Goal: Information Seeking & Learning: Learn about a topic

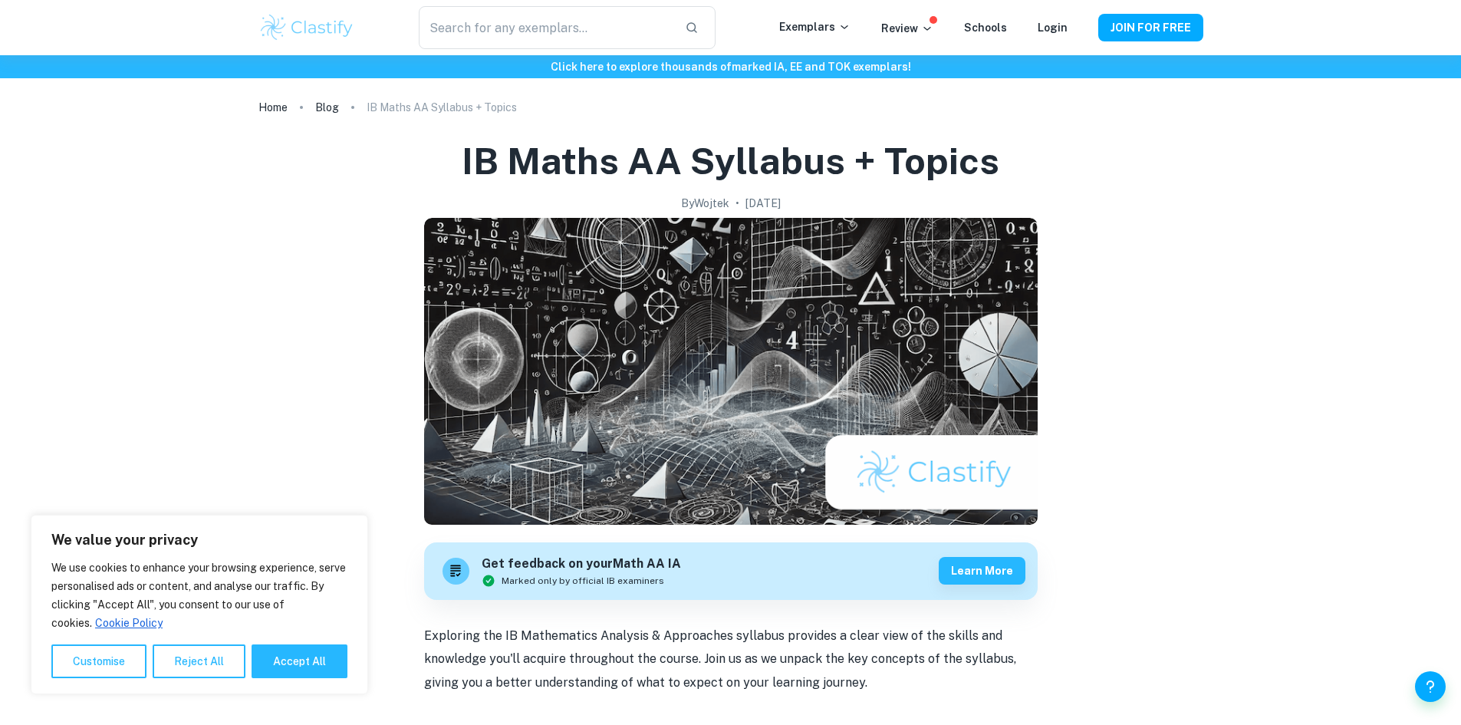
drag, startPoint x: 1221, startPoint y: 211, endPoint x: 1151, endPoint y: -15, distance: 237.0
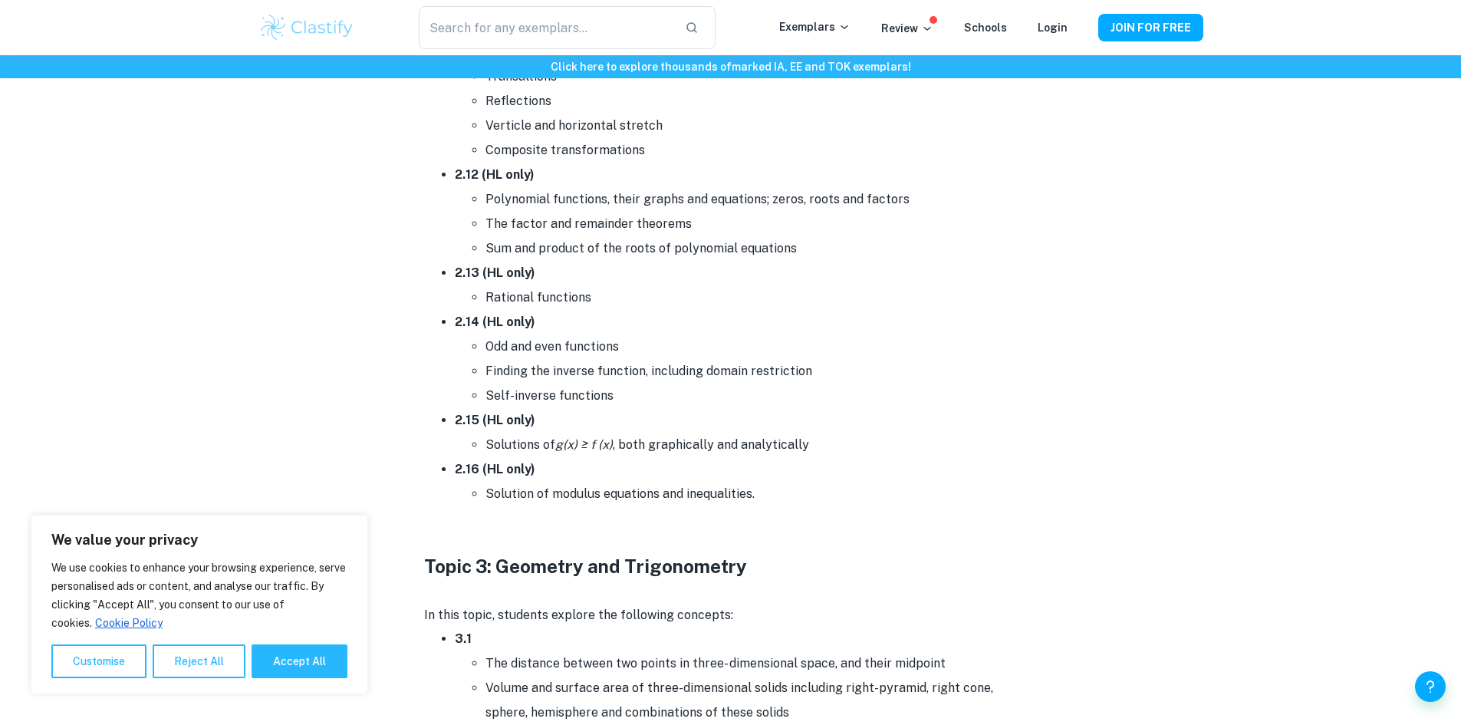
drag, startPoint x: 1081, startPoint y: 342, endPoint x: 1064, endPoint y: 611, distance: 269.0
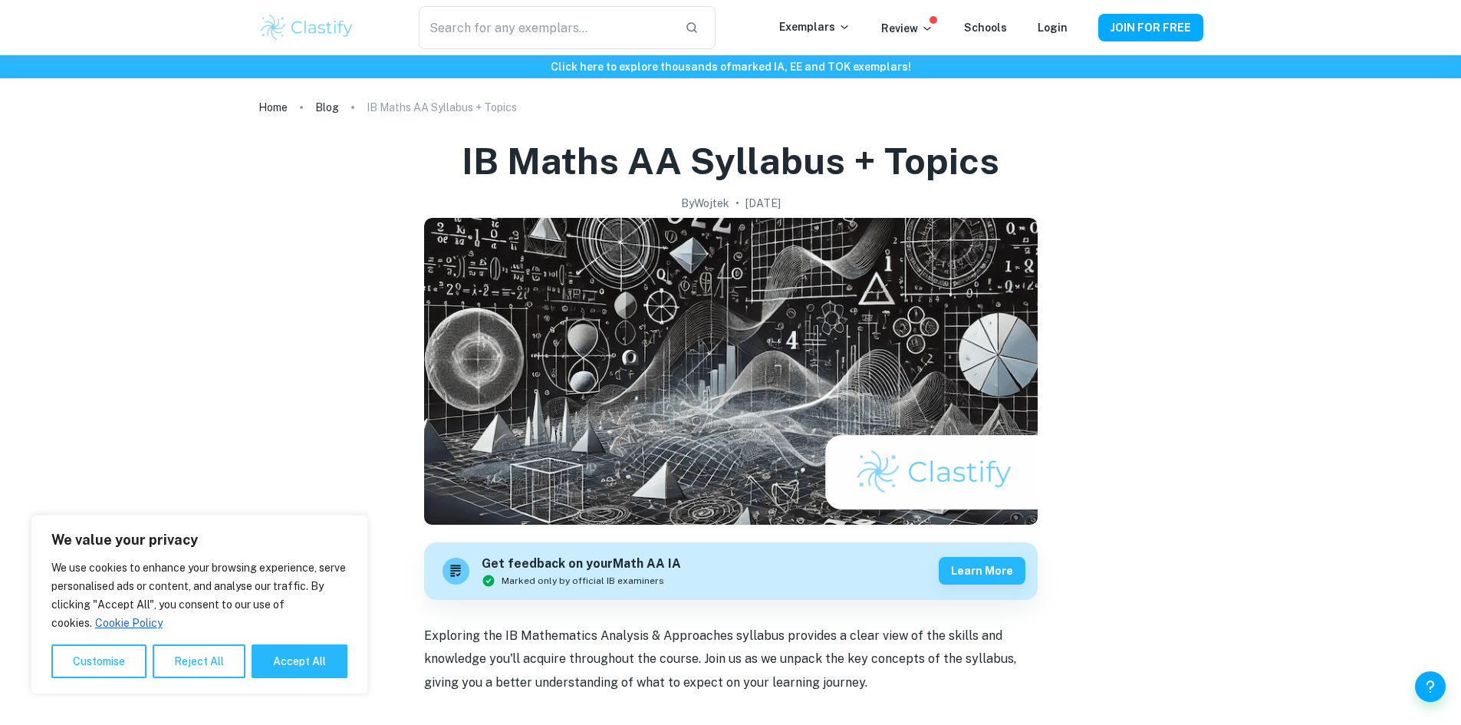
drag, startPoint x: 1064, startPoint y: 611, endPoint x: 962, endPoint y: 235, distance: 388.7
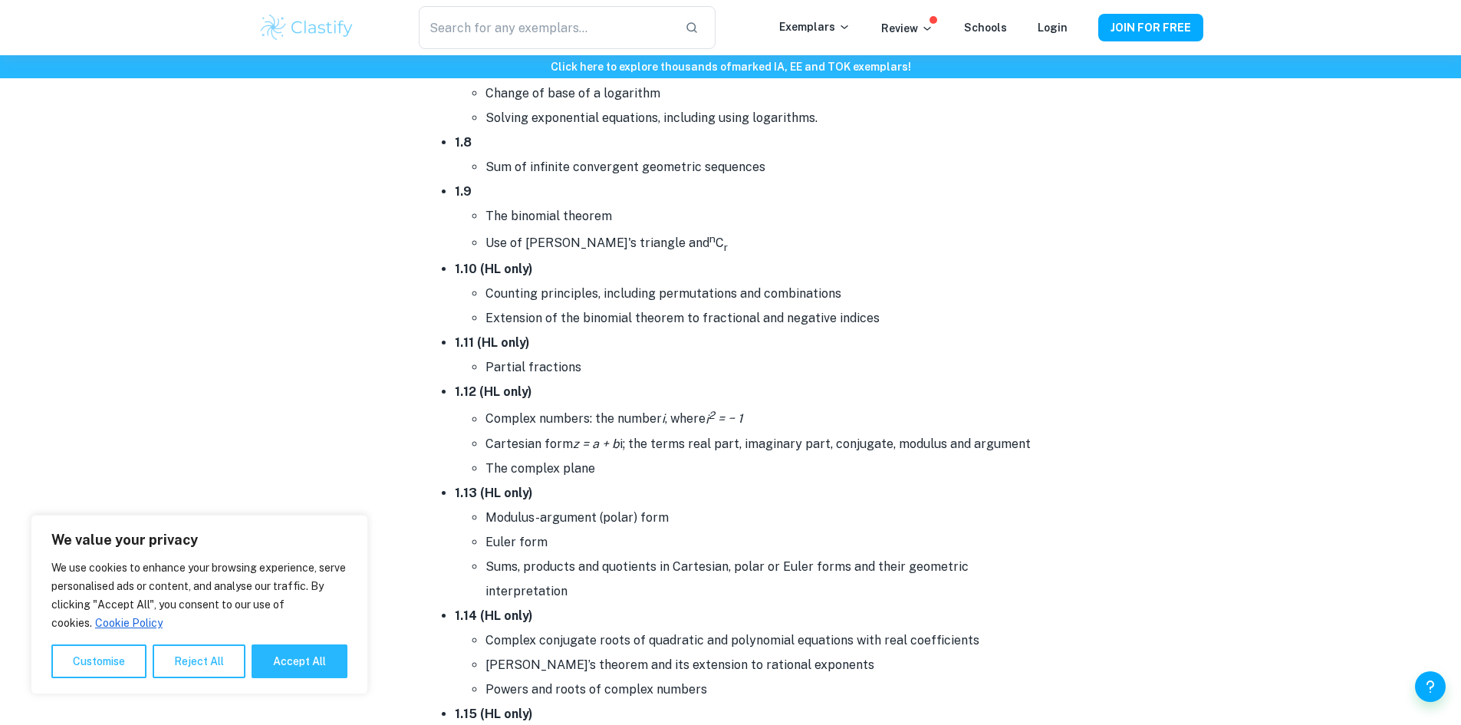
scroll to position [1764, 0]
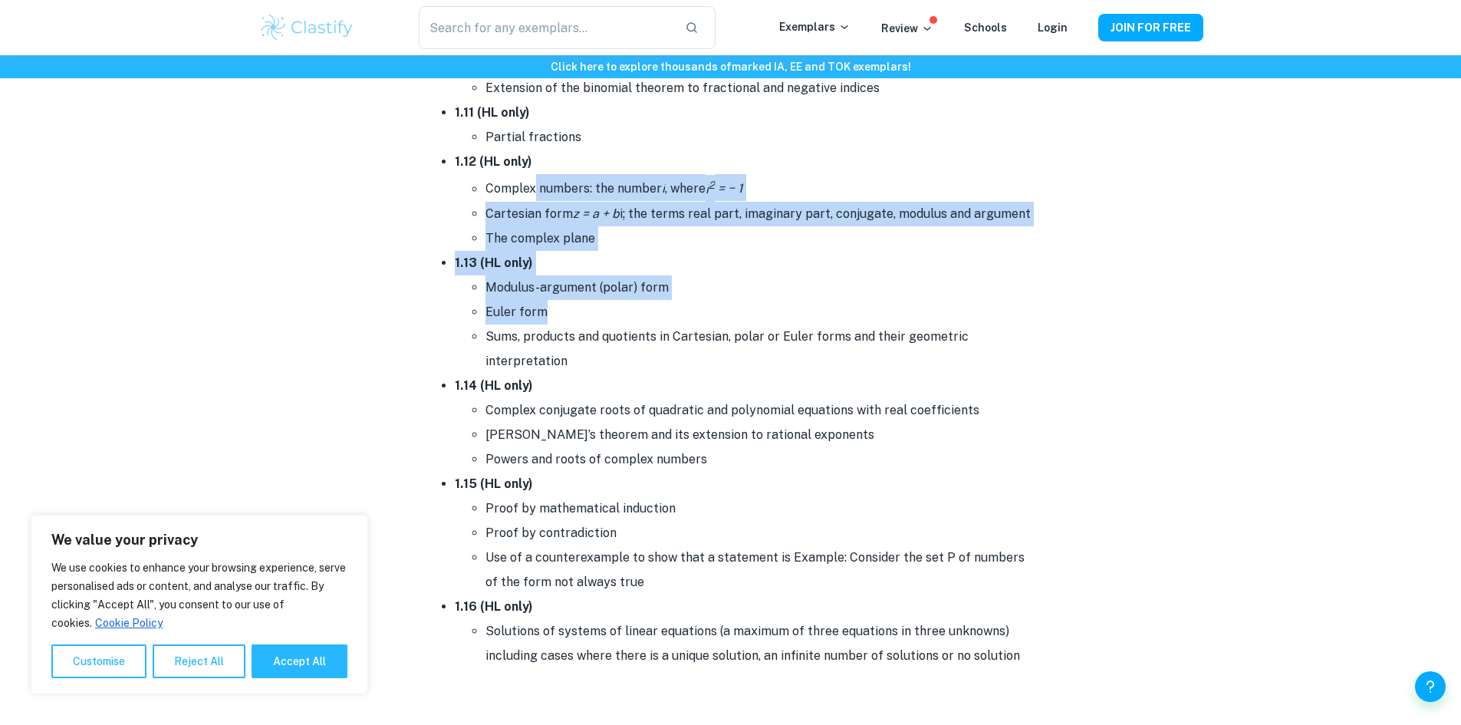
drag, startPoint x: 534, startPoint y: 184, endPoint x: 634, endPoint y: 316, distance: 165.4
click at [596, 308] on li "Euler form" at bounding box center [762, 312] width 552 height 25
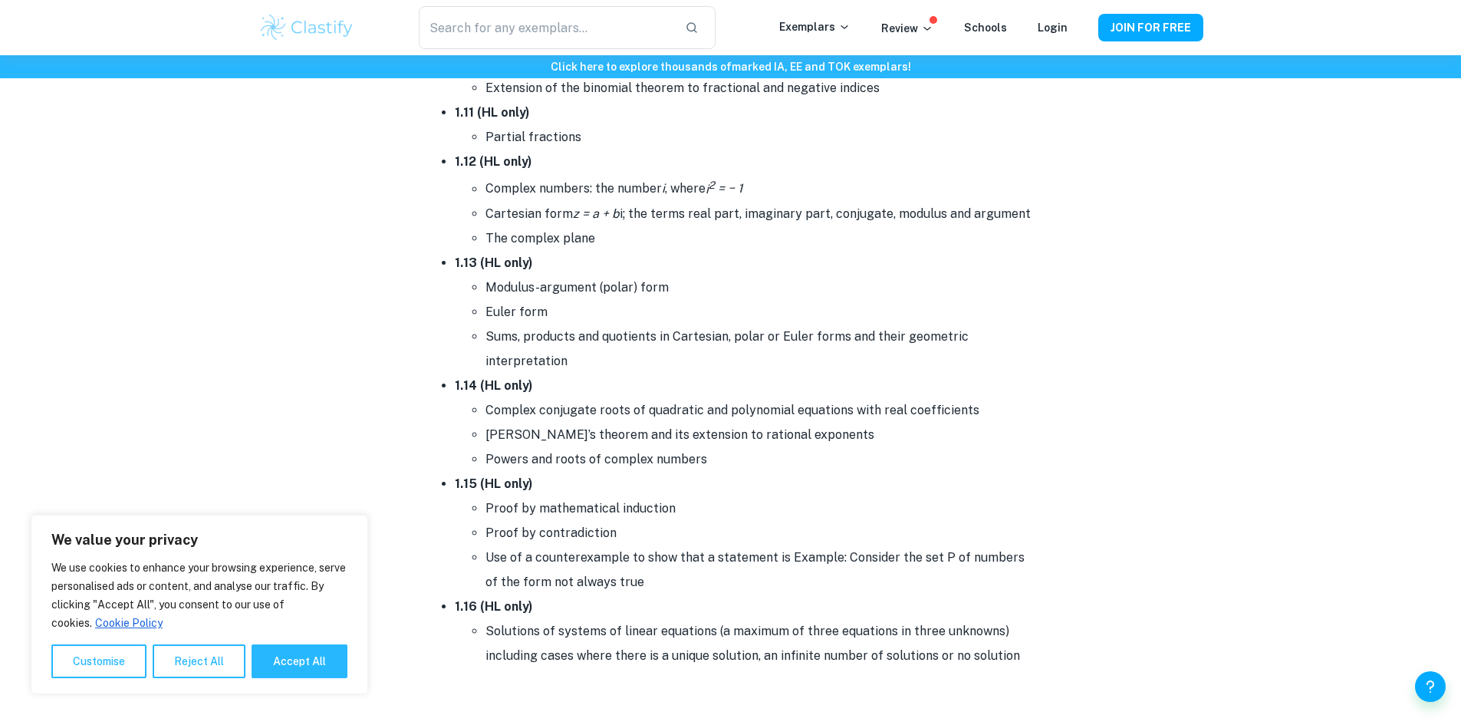
click at [506, 374] on li "1.14 (HL only) Complex conjugate roots of quadratic and polynomial equations wi…" at bounding box center [746, 423] width 583 height 98
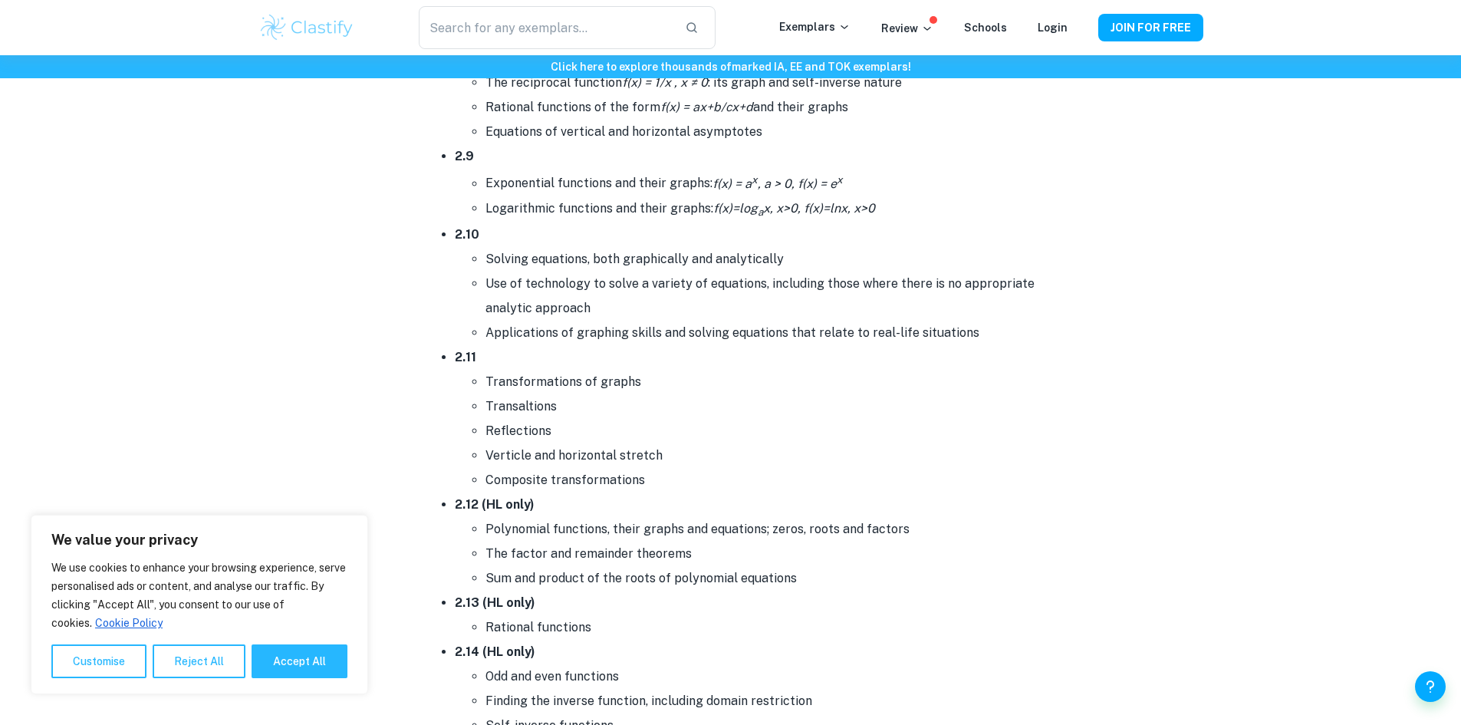
scroll to position [3298, 0]
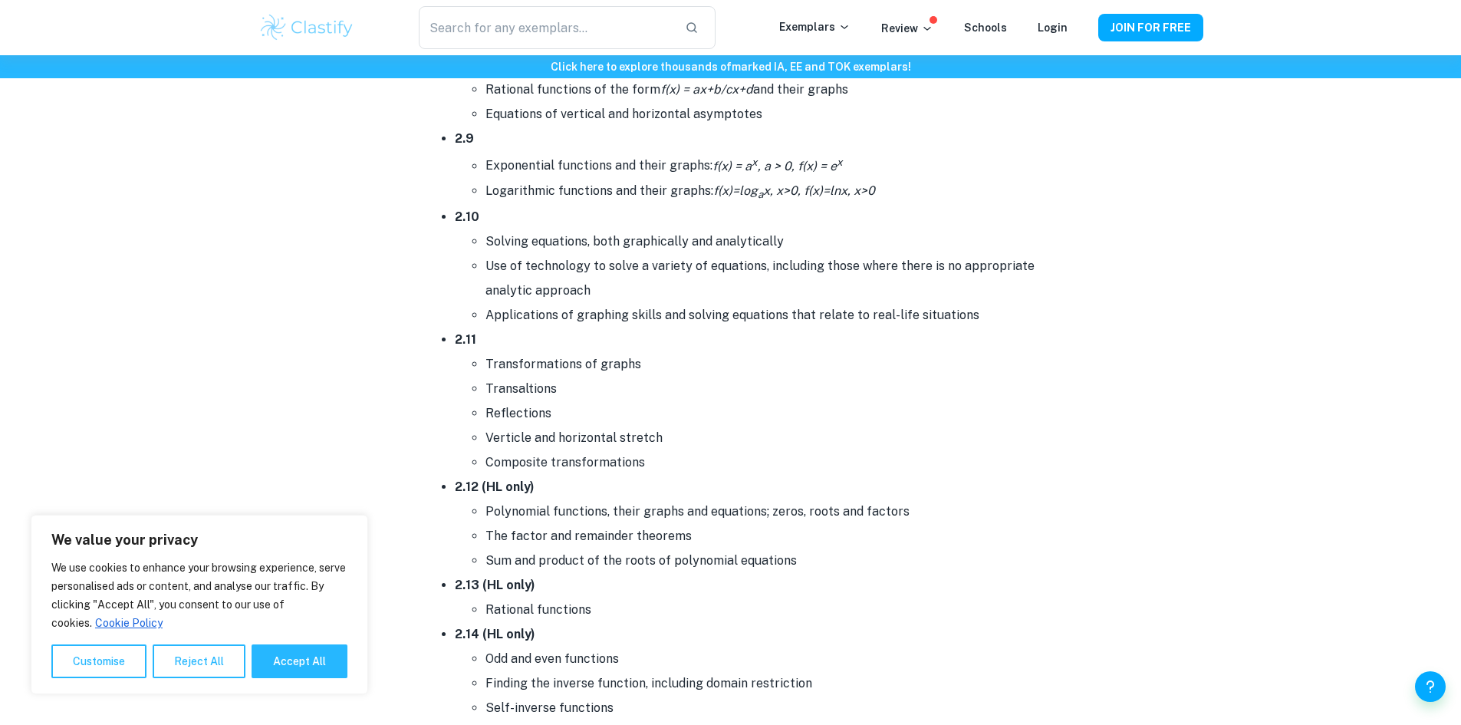
drag, startPoint x: 645, startPoint y: 228, endPoint x: 741, endPoint y: 440, distance: 232.4
click at [741, 440] on ul "2.1 Different forms of the equation of a straight line Gradient; intercepts Lin…" at bounding box center [731, 48] width 614 height 1540
click at [741, 440] on li "Verticle and horizontal stretch" at bounding box center [762, 438] width 552 height 25
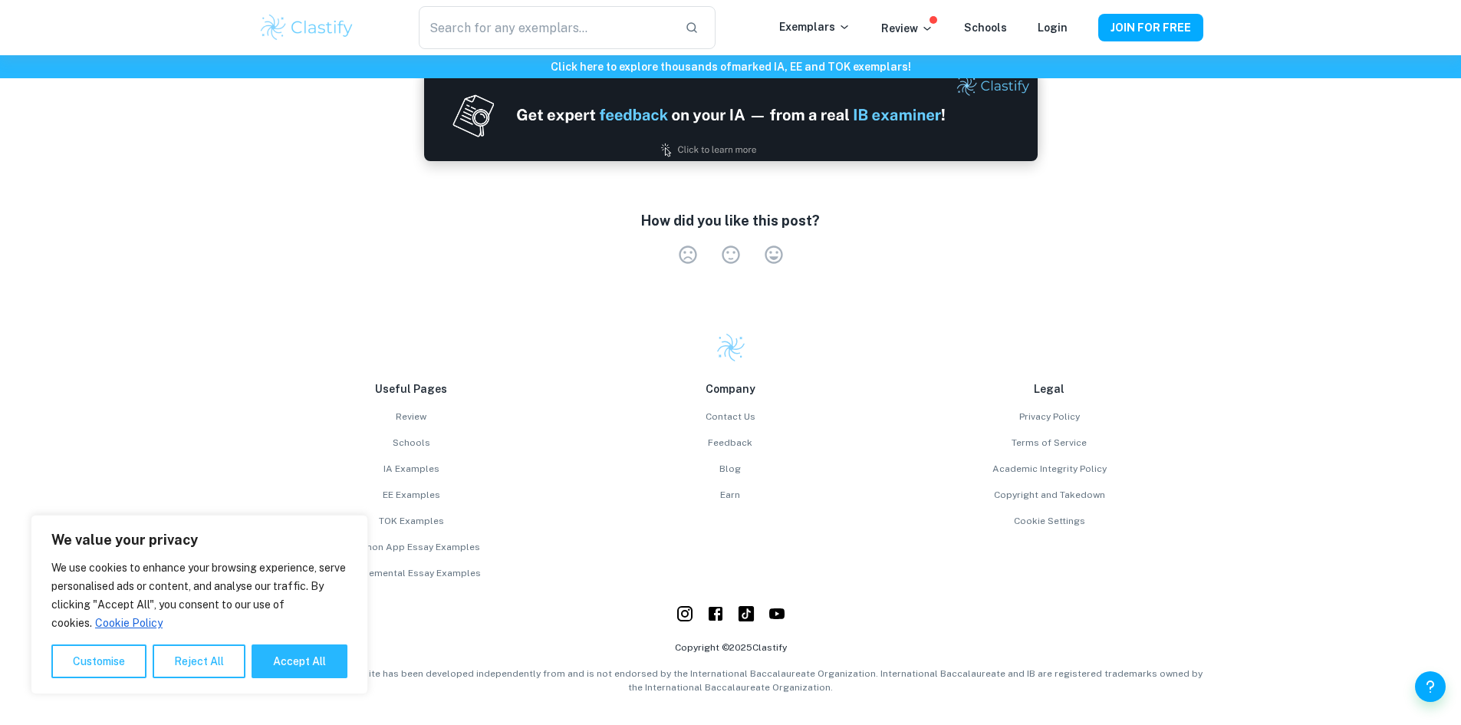
scroll to position [9530, 0]
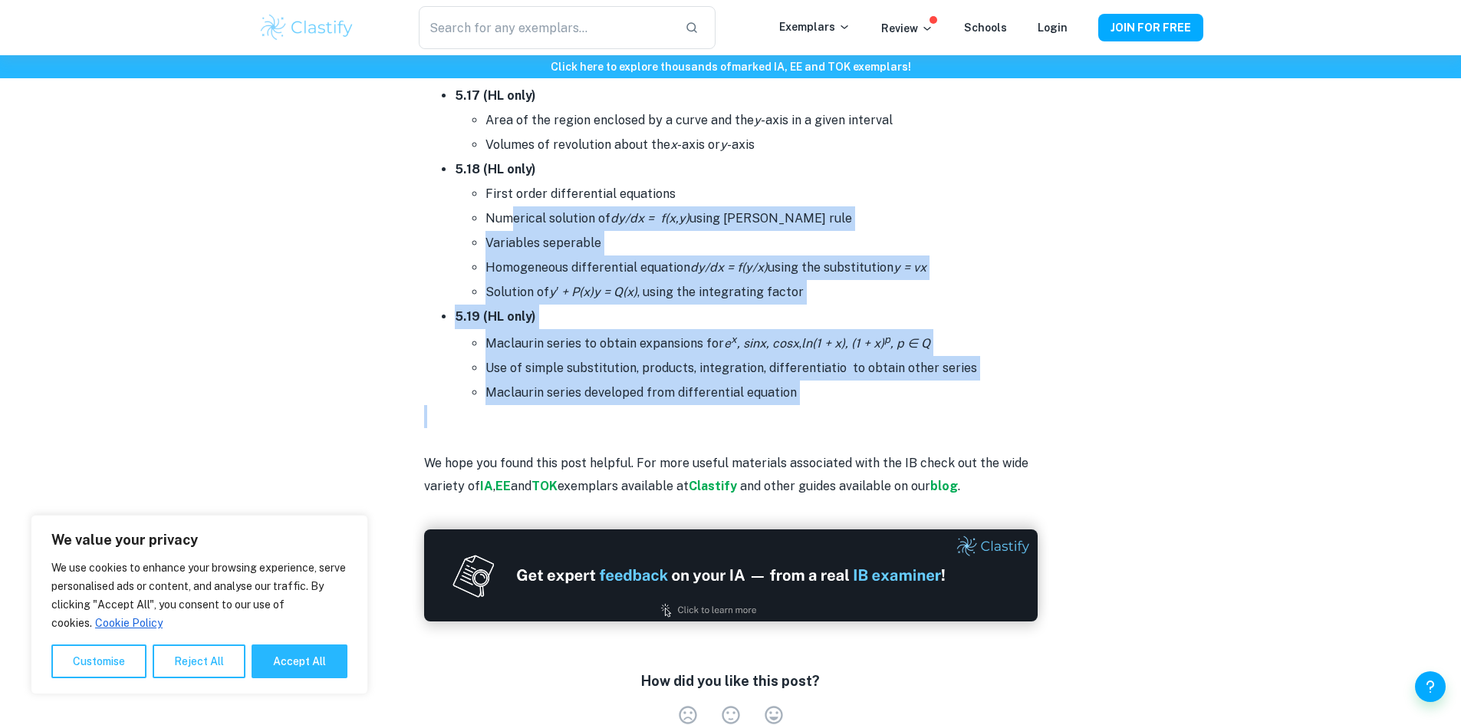
drag, startPoint x: 857, startPoint y: 411, endPoint x: 514, endPoint y: 217, distance: 394.0
click at [646, 305] on li "5.19 (HL only) Maclaurin series to obtain expansions for e x , sinx, cosx , ln(…" at bounding box center [746, 355] width 583 height 100
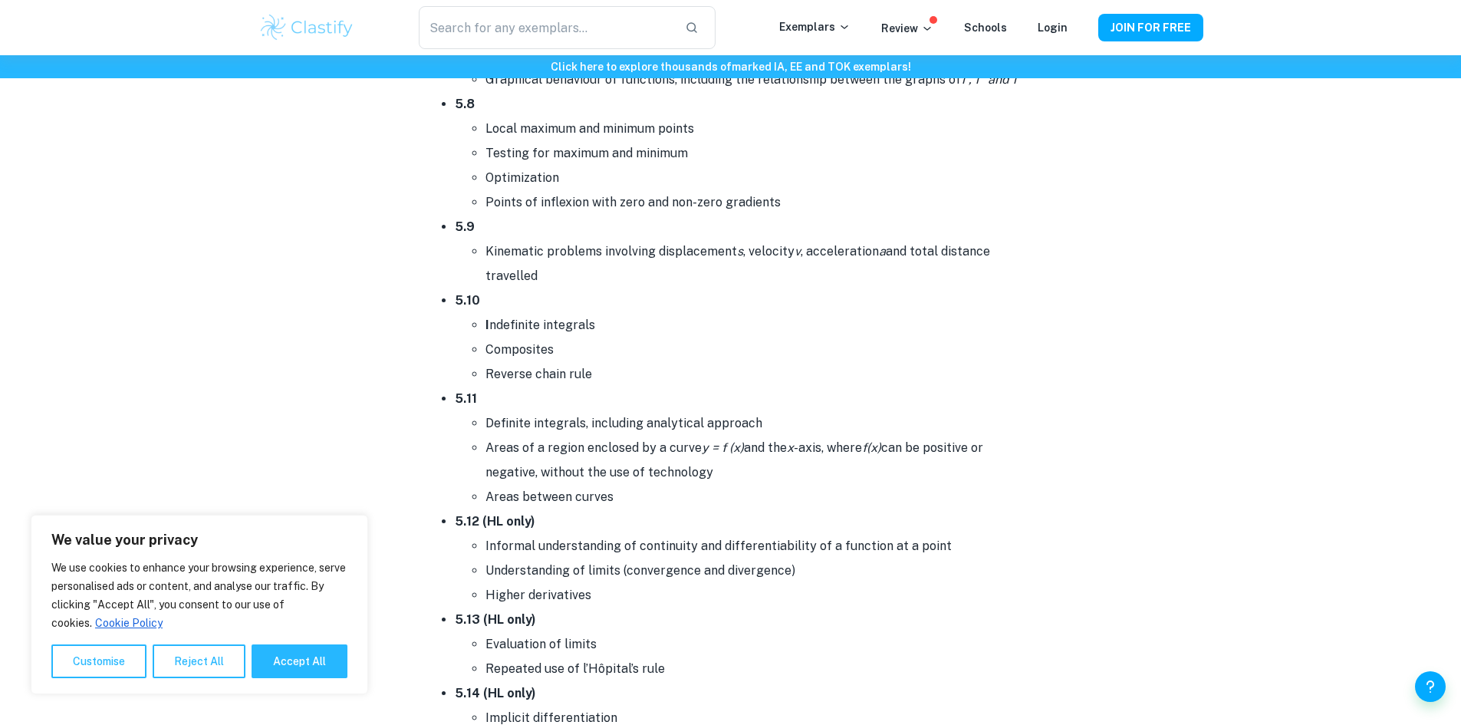
scroll to position [8303, 0]
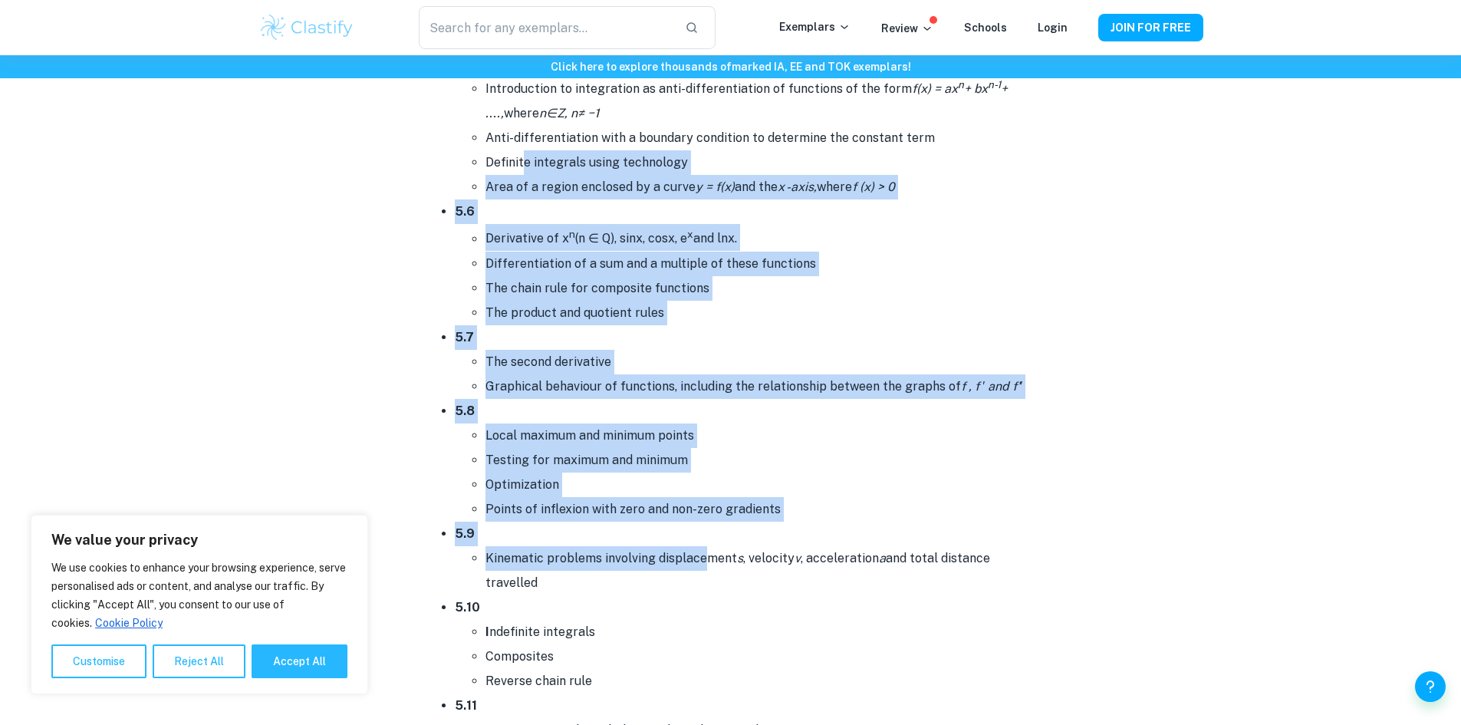
drag, startPoint x: 700, startPoint y: 542, endPoint x: 521, endPoint y: 170, distance: 413.4
click at [521, 170] on ul "5.1 Introduction to the concept of a limit Derivative interpreted as gradient f…" at bounding box center [731, 703] width 614 height 1858
click at [666, 413] on li "5.8 Local maximum and minimum points Testing for maximum and minimum Optimizati…" at bounding box center [746, 460] width 583 height 123
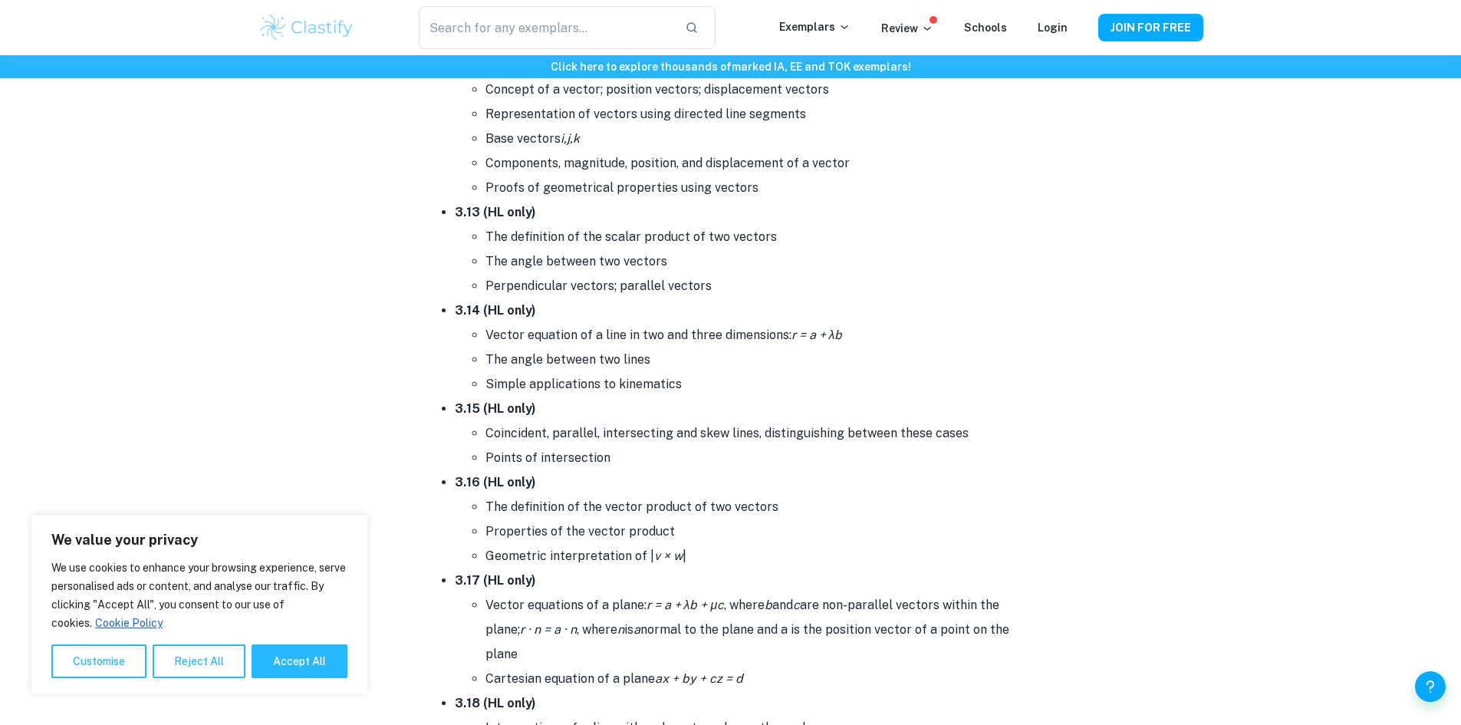
scroll to position [5158, 0]
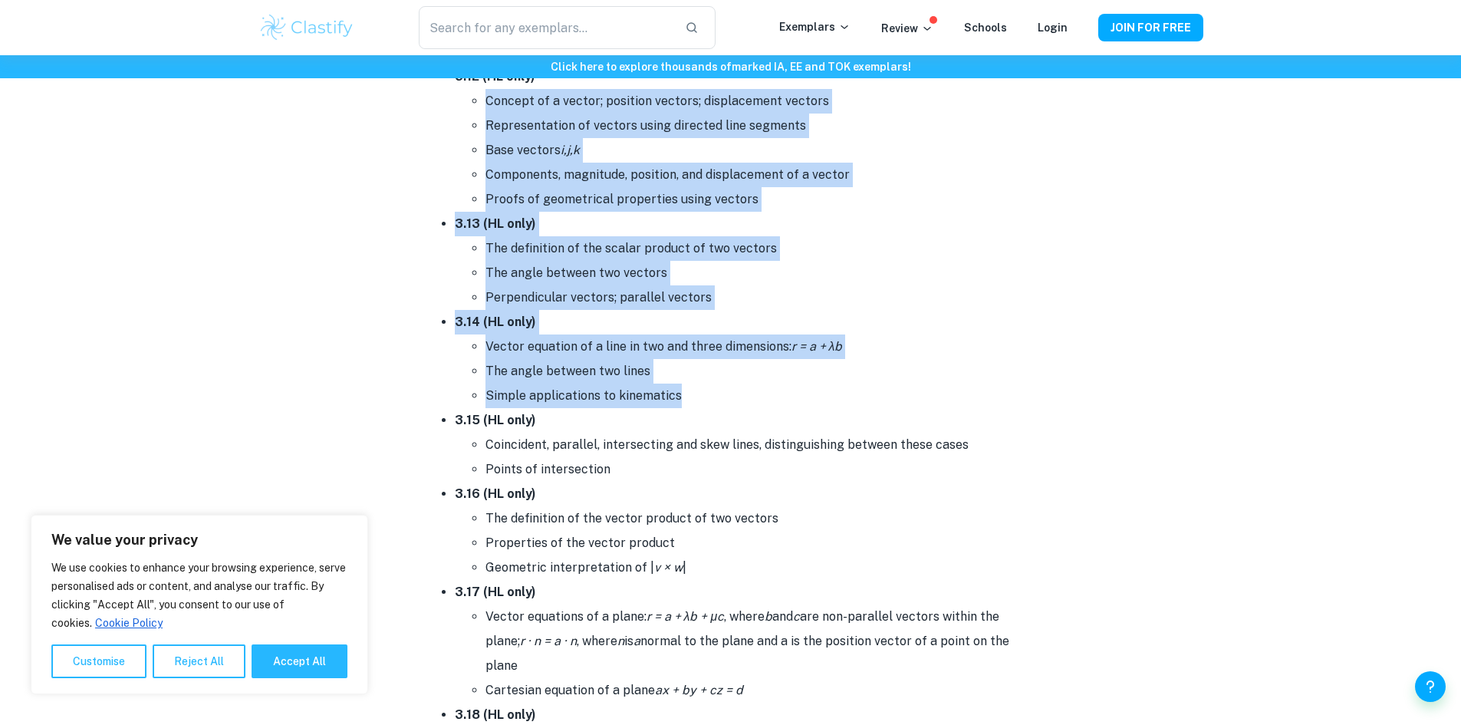
drag, startPoint x: 759, startPoint y: 410, endPoint x: 532, endPoint y: 78, distance: 401.3
click at [712, 390] on li "Simple applications to kinematics" at bounding box center [762, 396] width 552 height 25
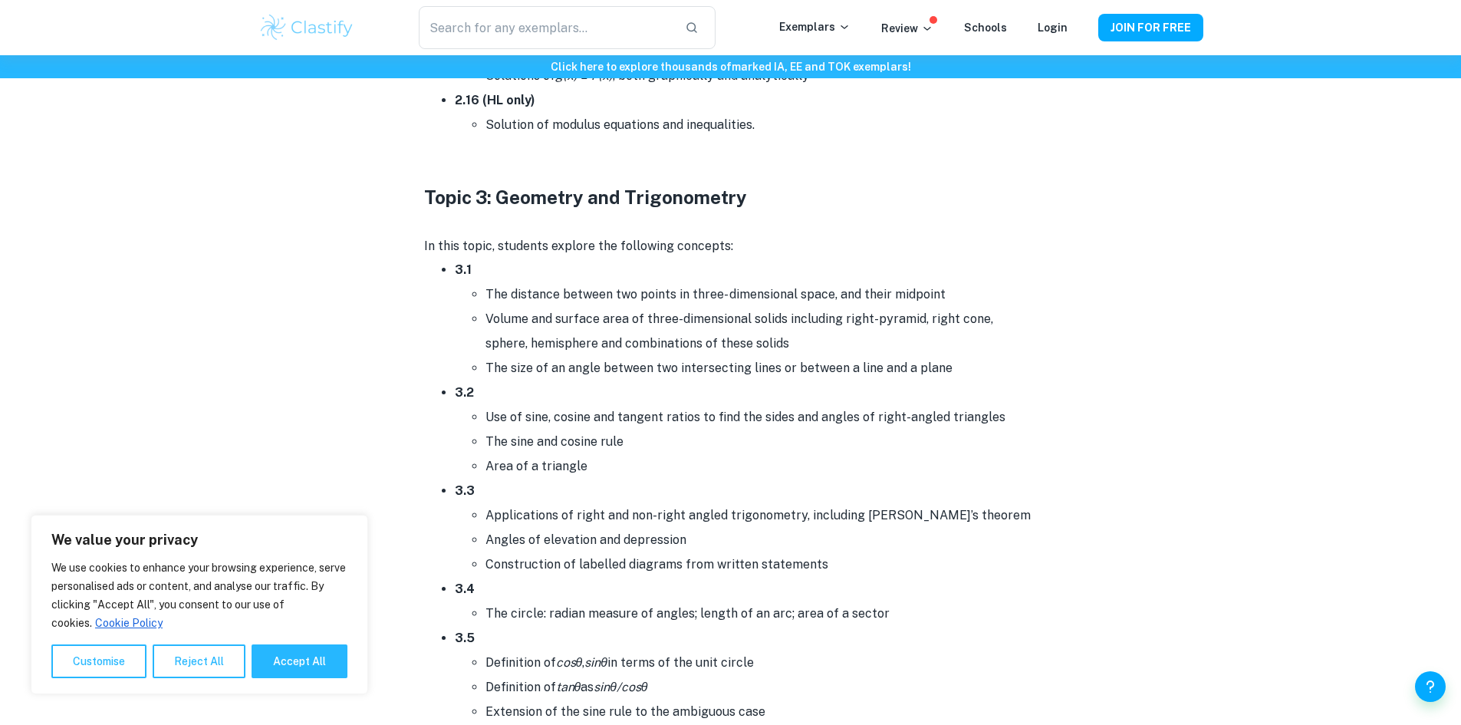
scroll to position [3777, 0]
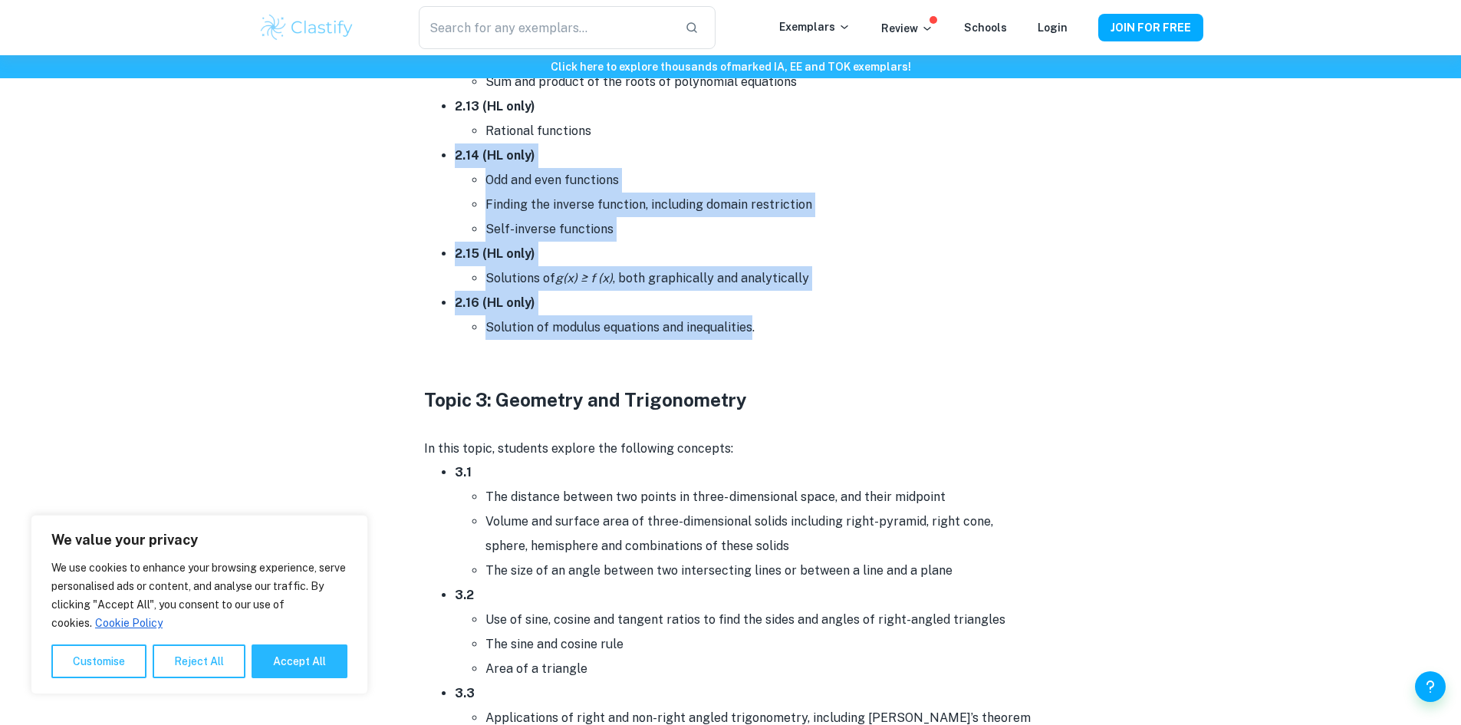
drag, startPoint x: 750, startPoint y: 334, endPoint x: 625, endPoint y: 157, distance: 216.2
click at [642, 202] on li "Finding the inverse function, including domain restriction" at bounding box center [762, 205] width 552 height 25
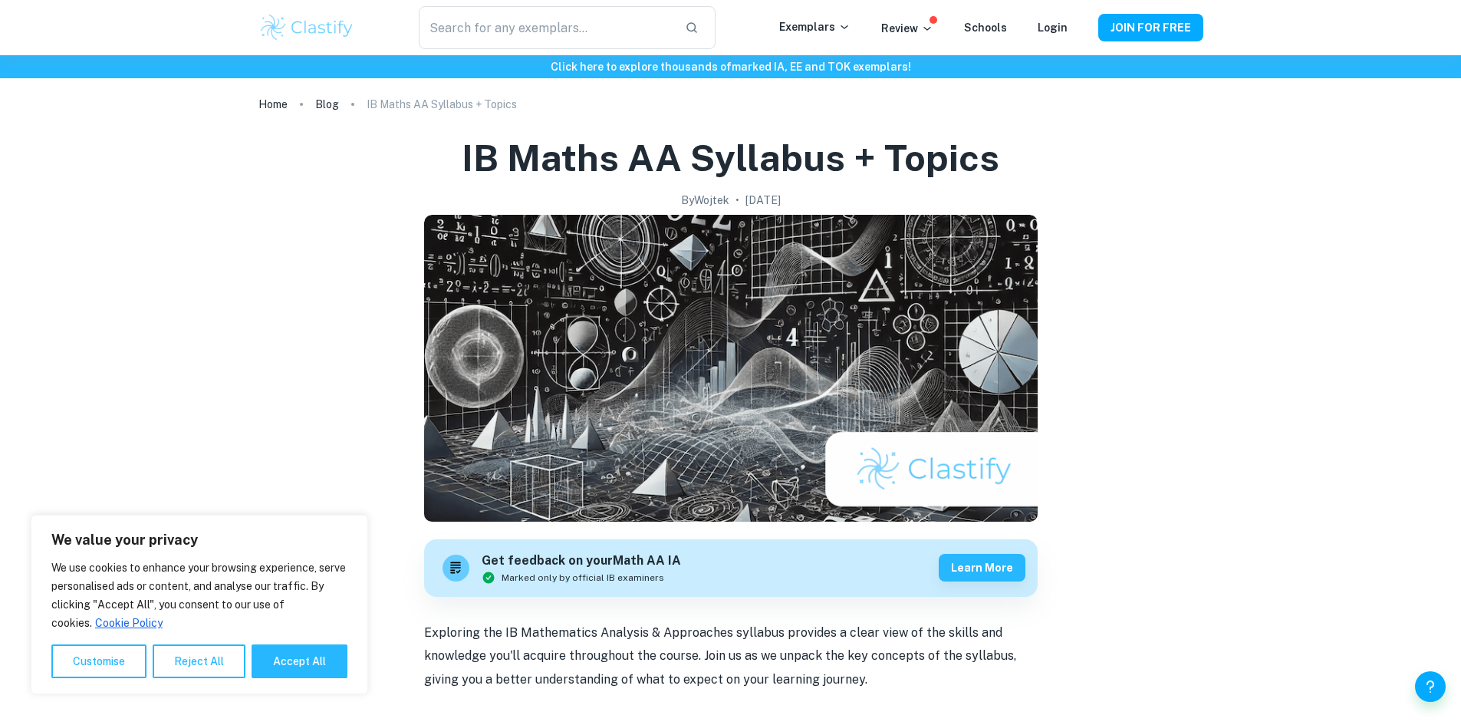
scroll to position [0, 0]
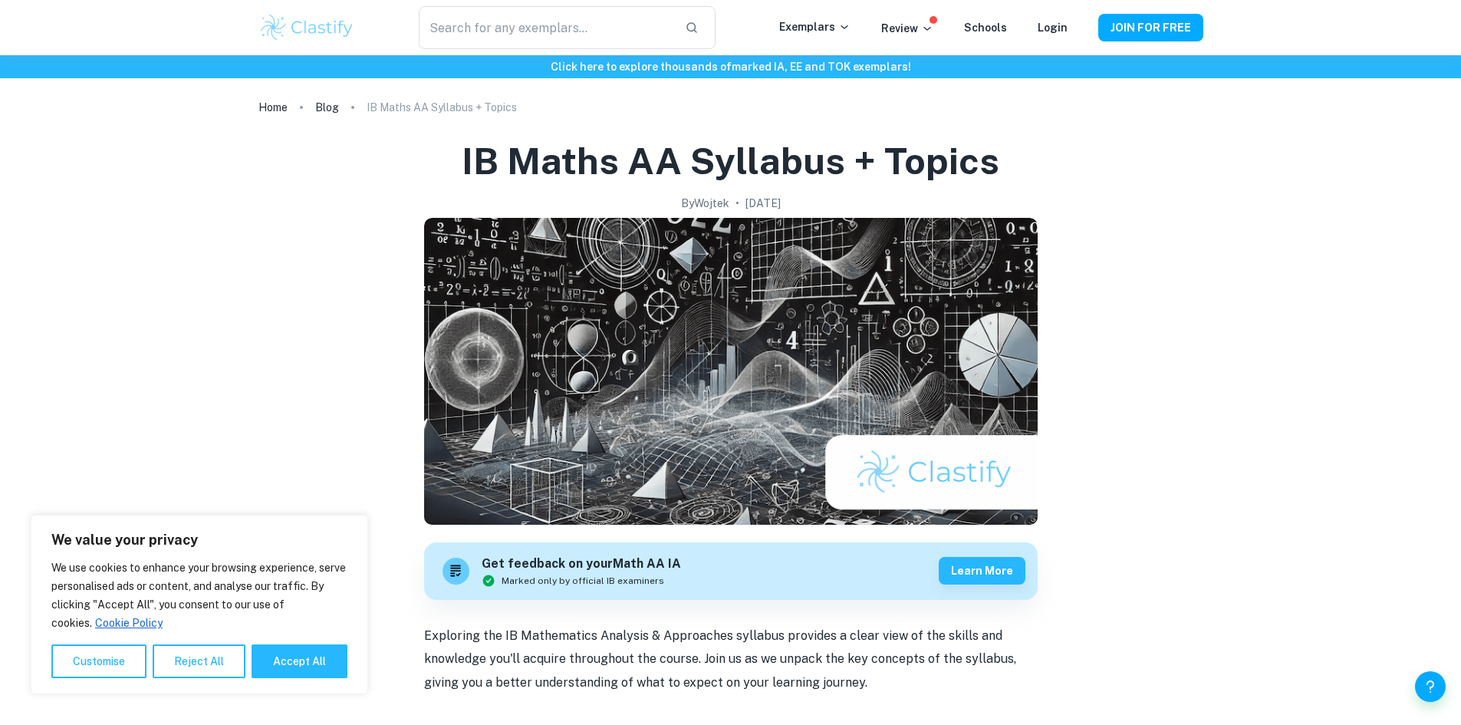
drag, startPoint x: 1223, startPoint y: 351, endPoint x: 1190, endPoint y: 178, distance: 176.5
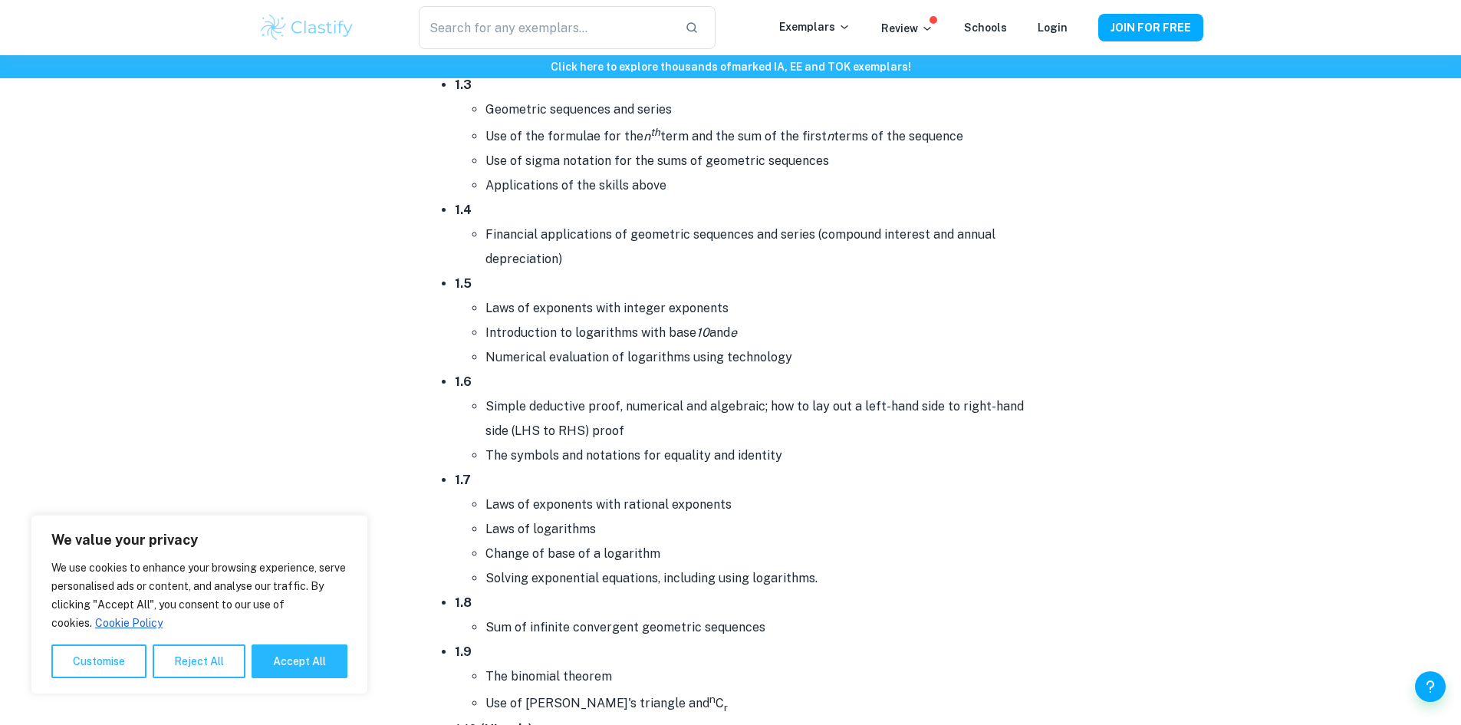
scroll to position [690, 0]
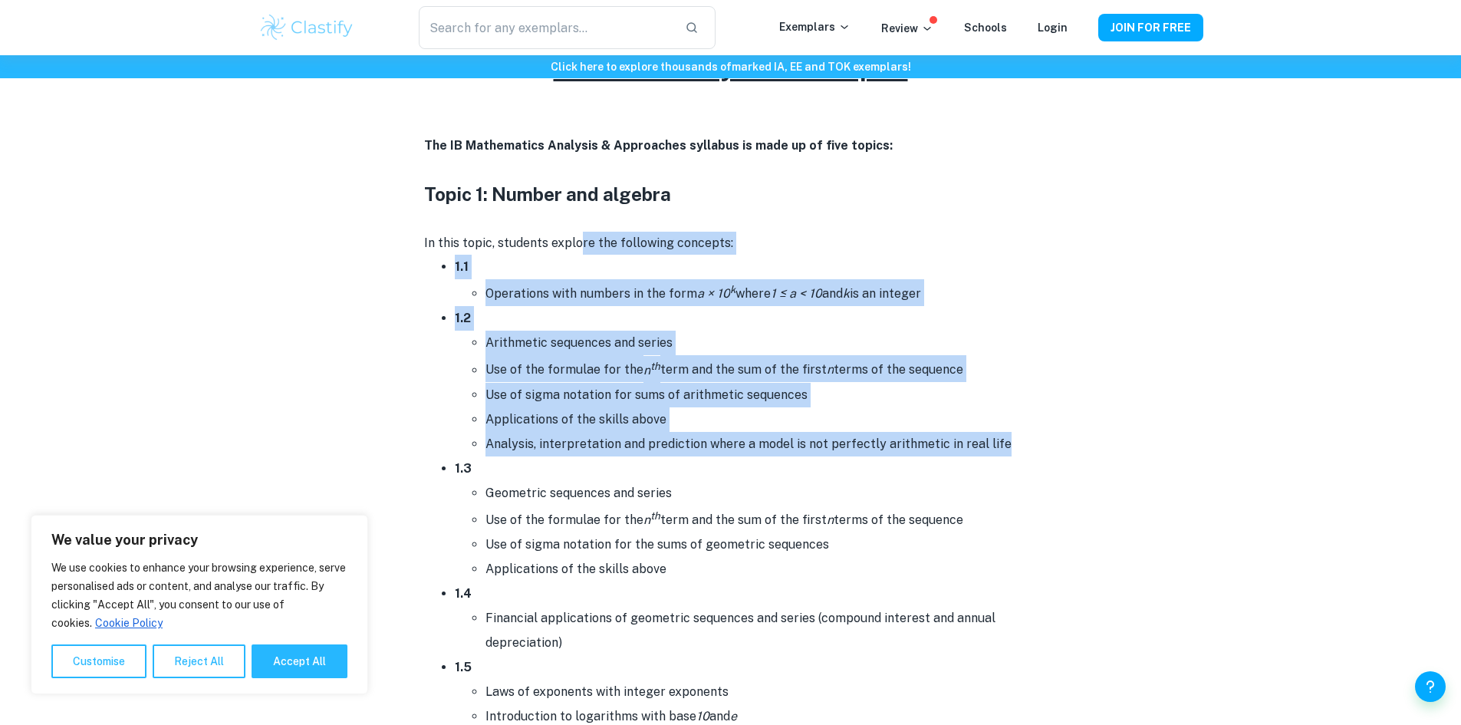
drag, startPoint x: 579, startPoint y: 255, endPoint x: 784, endPoint y: 467, distance: 295.1
click at [689, 454] on li "Analysis, interpretation and prediction where a model is not perfectly arithmet…" at bounding box center [762, 444] width 552 height 25
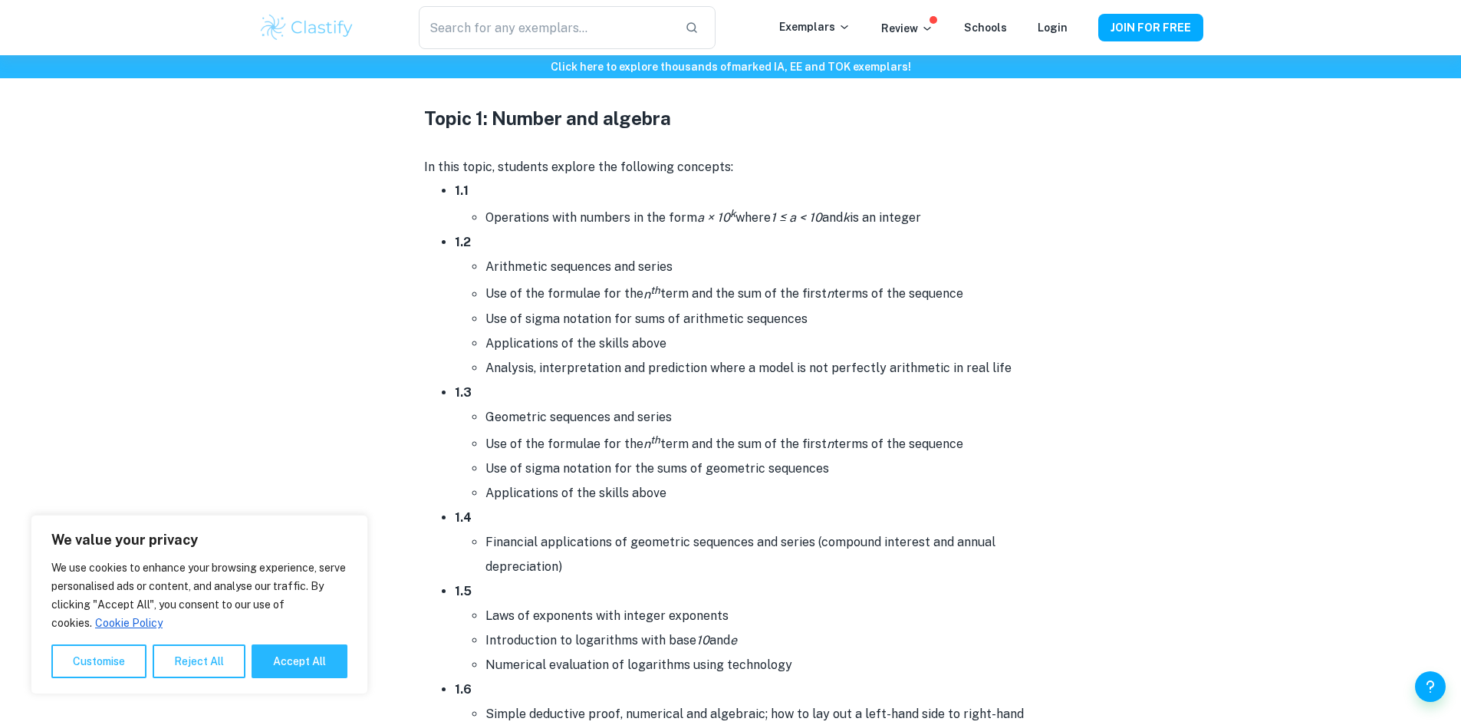
scroll to position [767, 0]
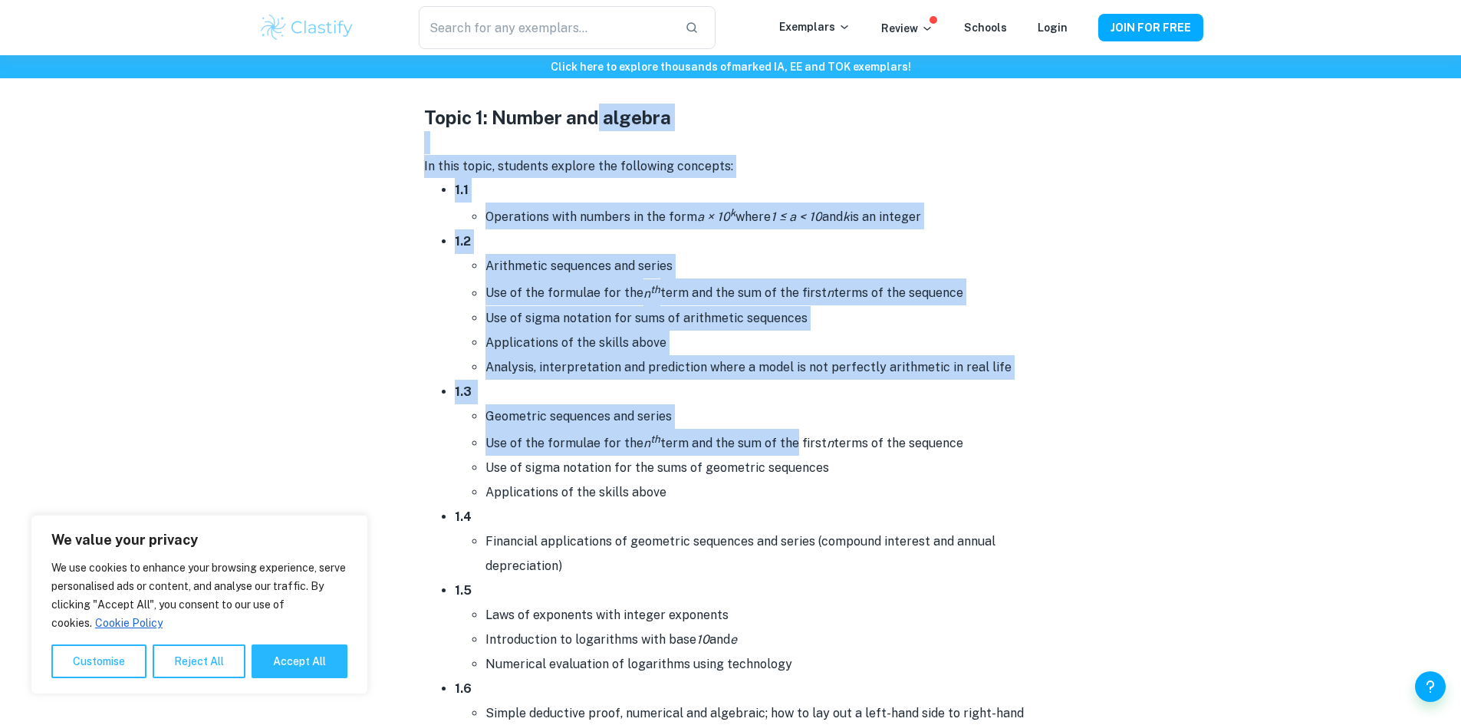
drag, startPoint x: 601, startPoint y: 118, endPoint x: 789, endPoint y: 428, distance: 362.4
click at [789, 429] on li "Use of the formulae for the n th term and the sum of the first n terms of the s…" at bounding box center [762, 442] width 552 height 27
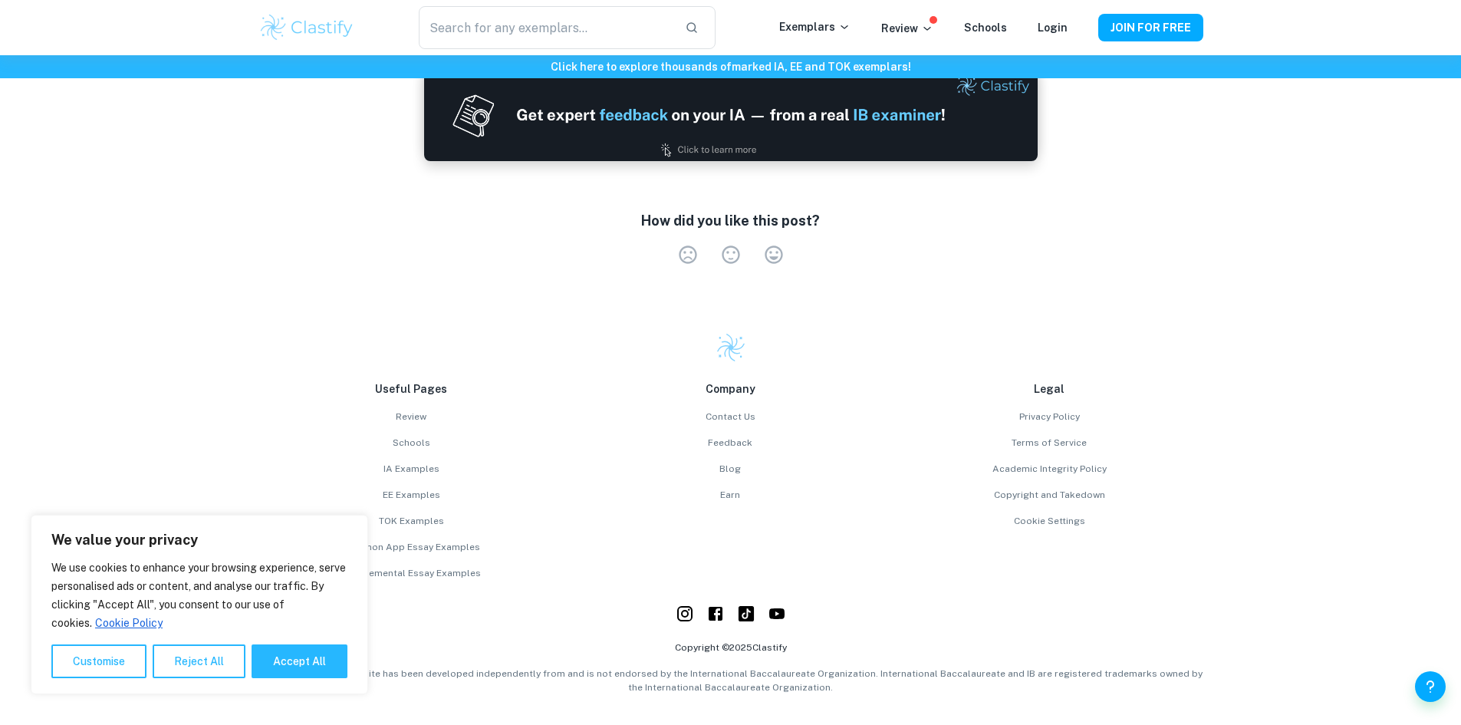
drag, startPoint x: 826, startPoint y: 321, endPoint x: 835, endPoint y: 451, distance: 130.0
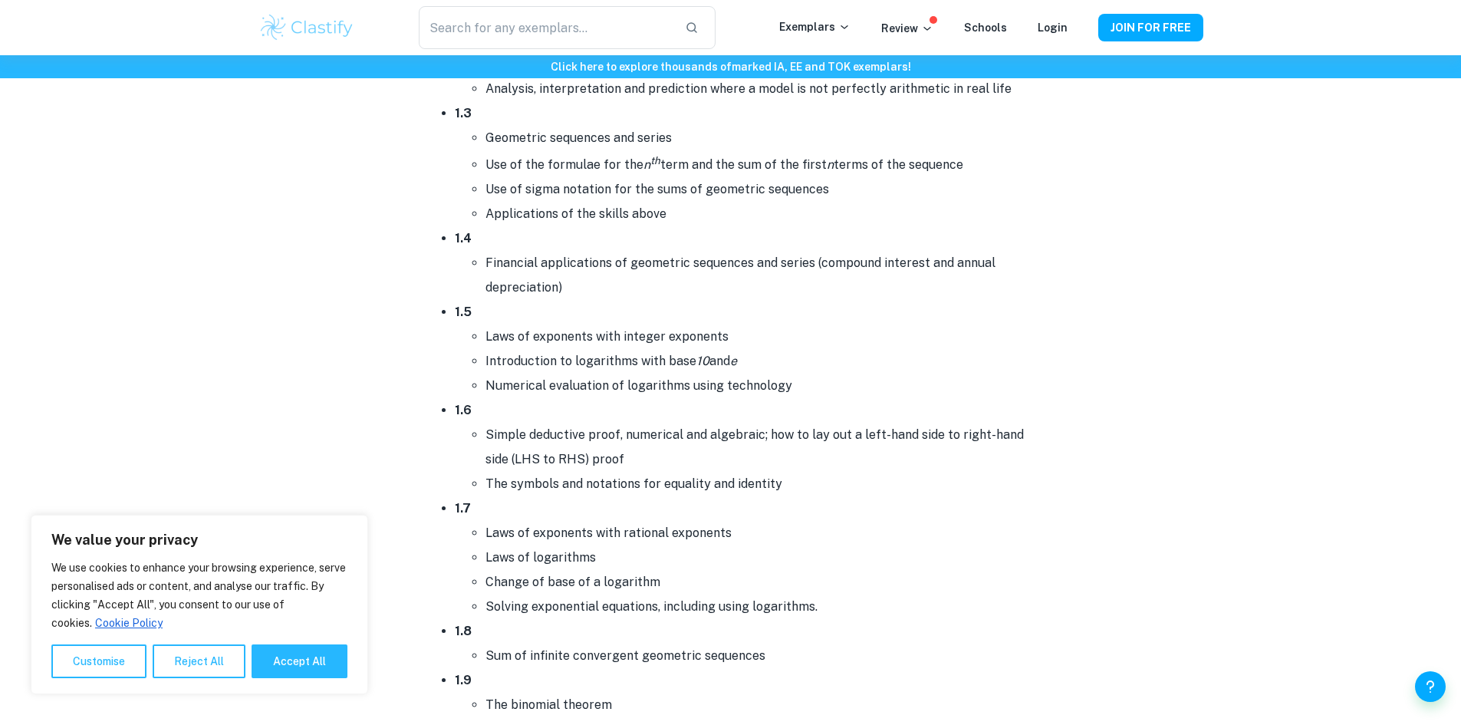
scroll to position [0, 0]
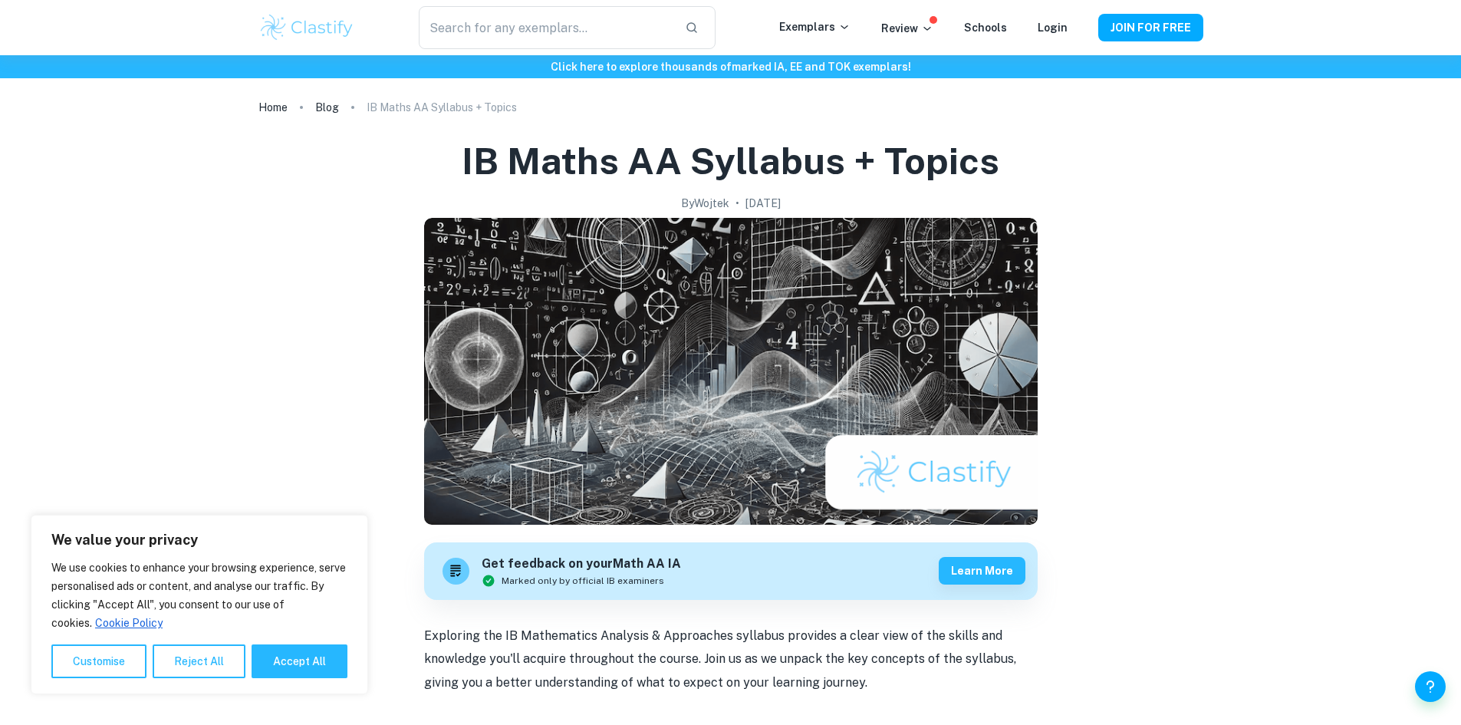
drag, startPoint x: 1348, startPoint y: 481, endPoint x: 1238, endPoint y: 119, distance: 378.5
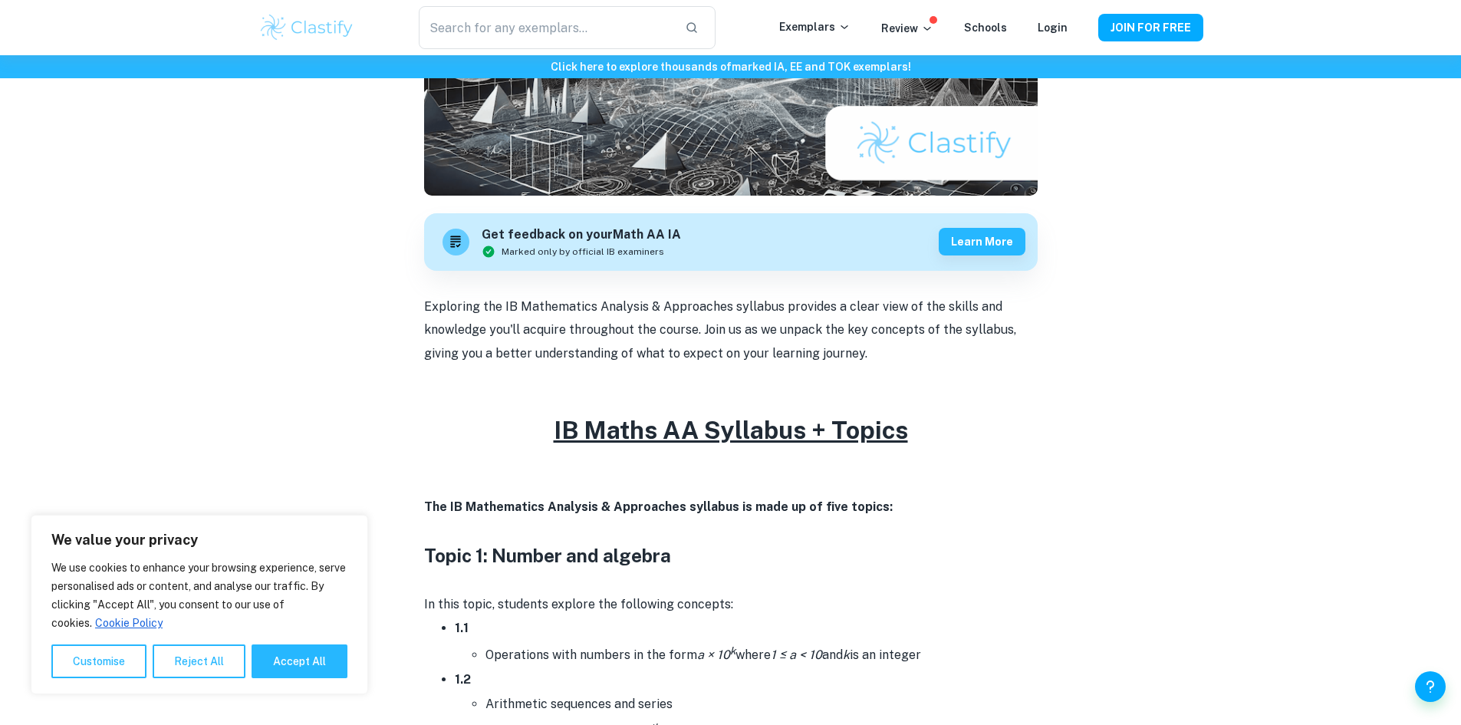
scroll to position [384, 0]
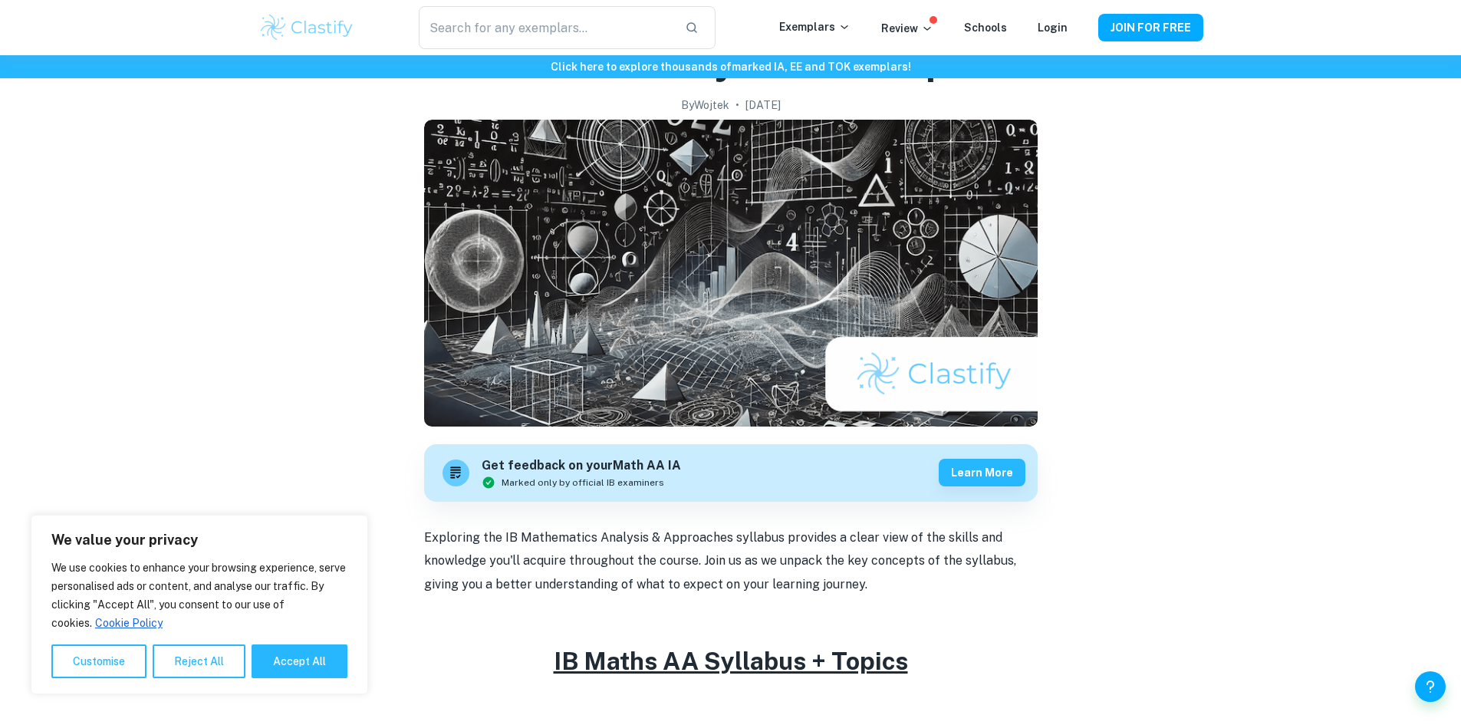
drag, startPoint x: 920, startPoint y: 456, endPoint x: 917, endPoint y: 346, distance: 110.5
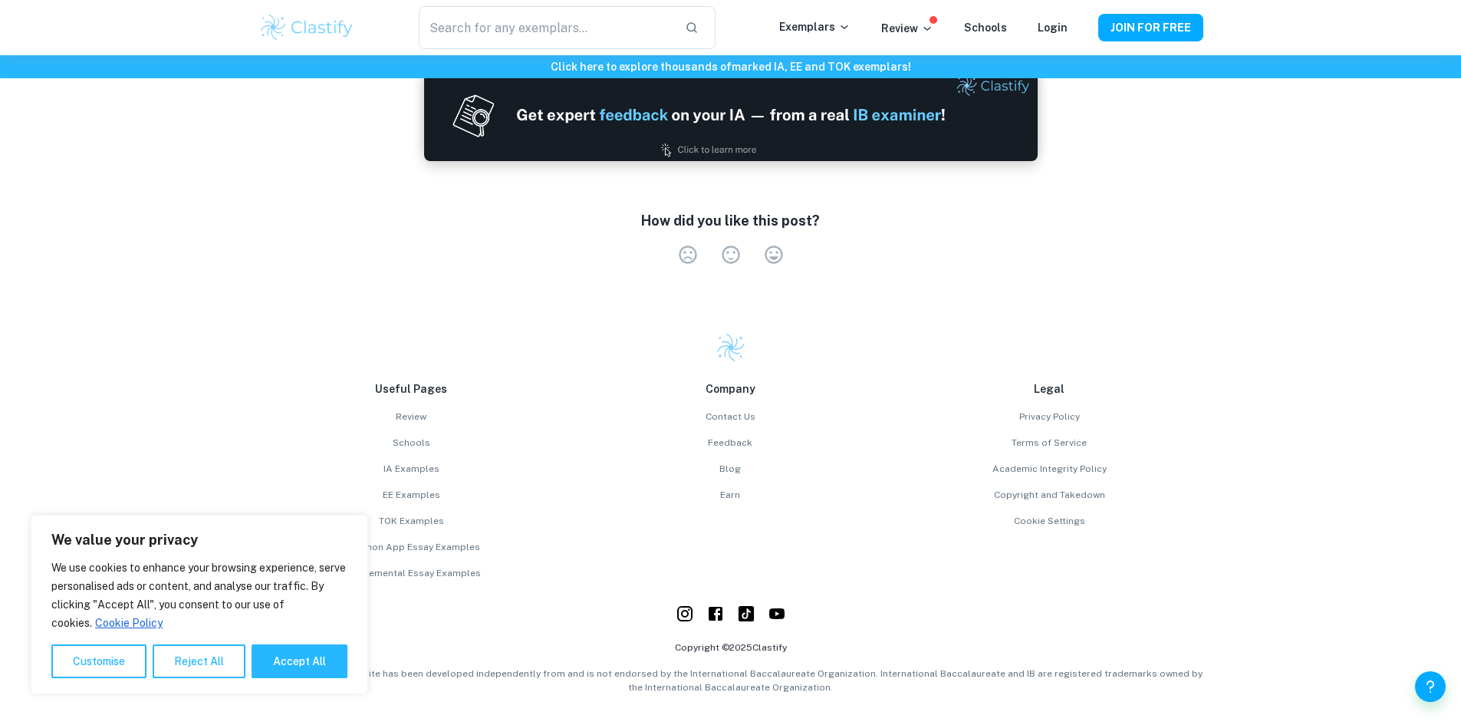
drag, startPoint x: 1088, startPoint y: 241, endPoint x: 1086, endPoint y: 623, distance: 382.0
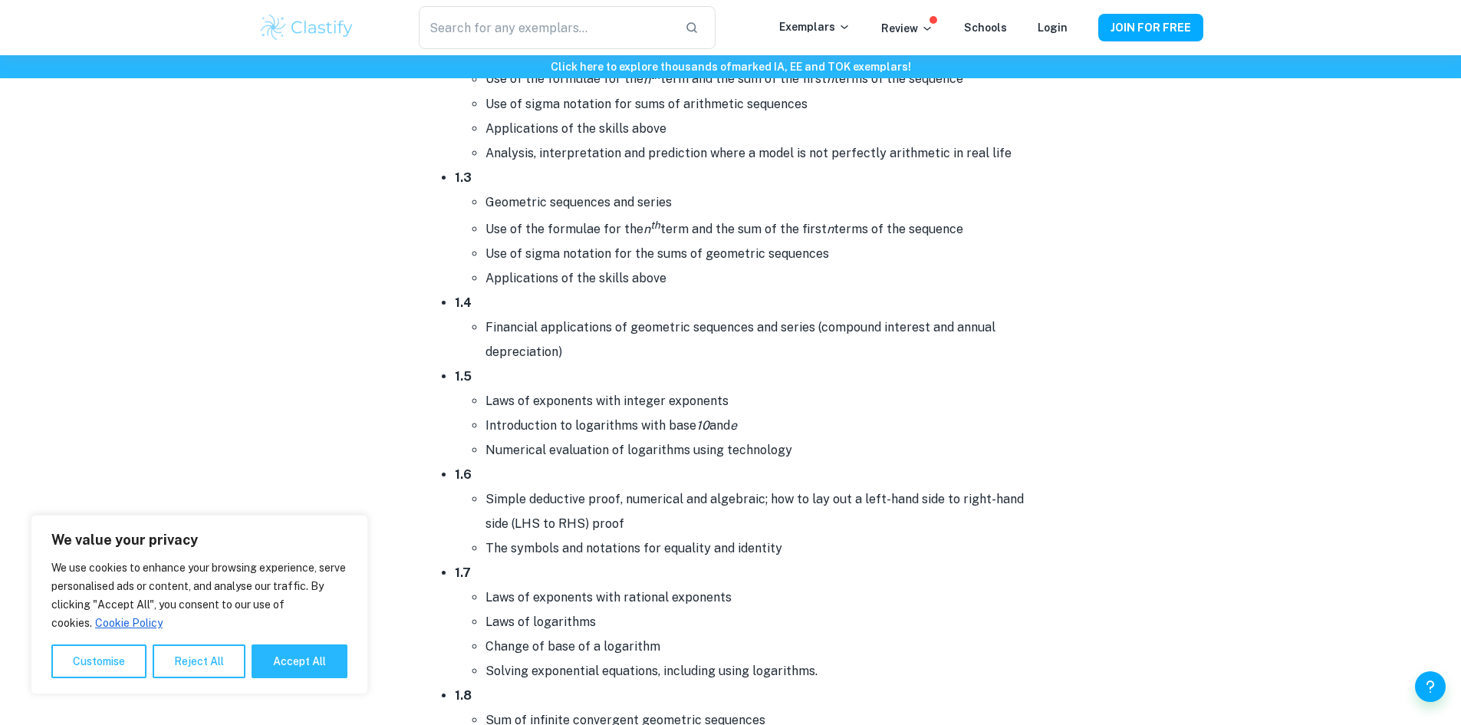
scroll to position [0, 0]
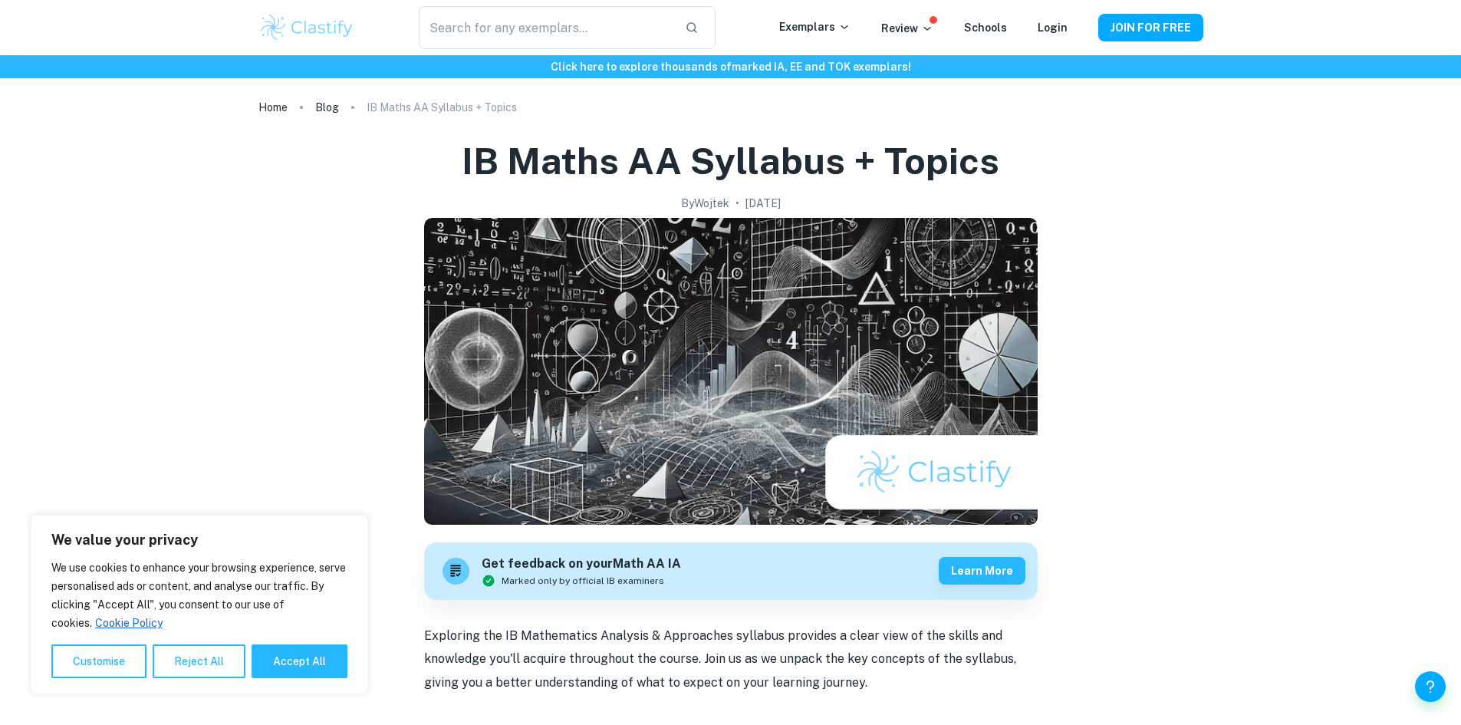
drag, startPoint x: 1144, startPoint y: 489, endPoint x: 1108, endPoint y: 327, distance: 166.7
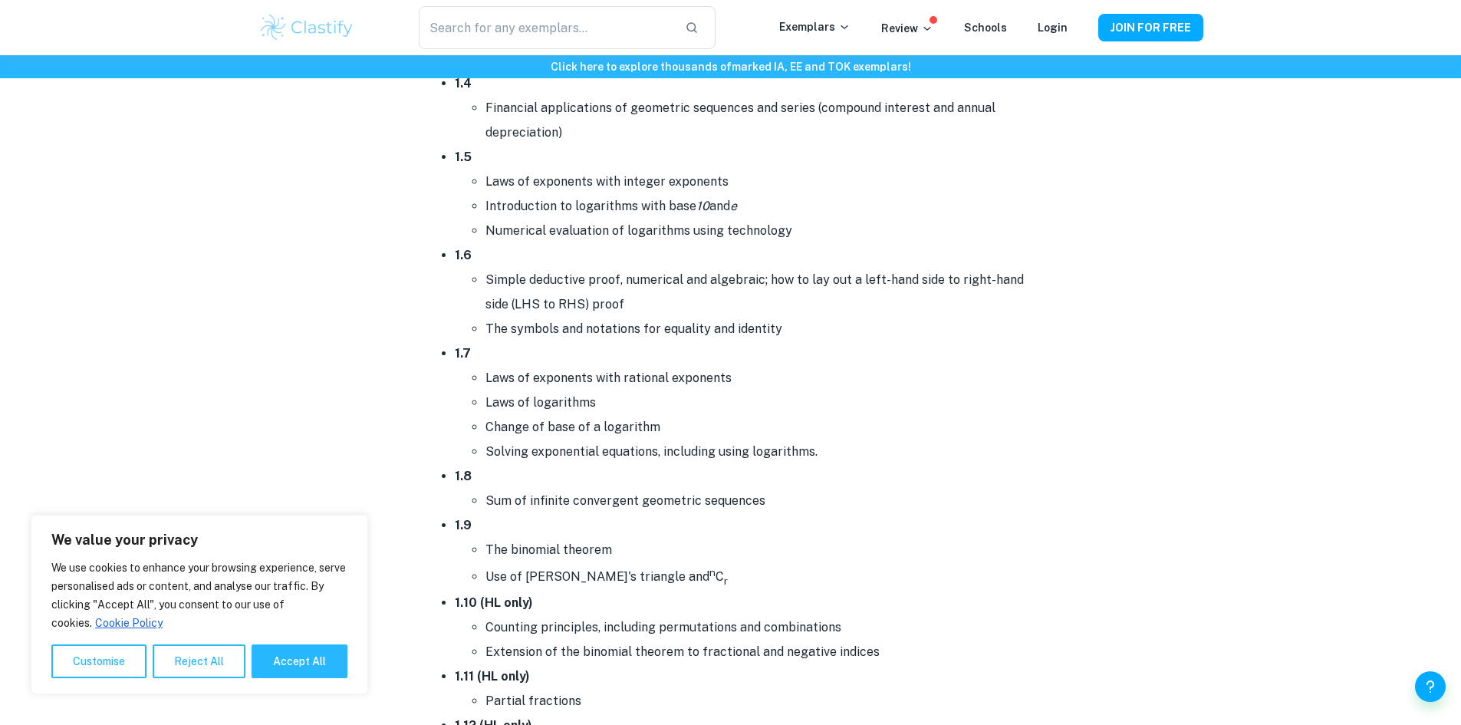
drag, startPoint x: 730, startPoint y: 300, endPoint x: 730, endPoint y: 348, distance: 48.3
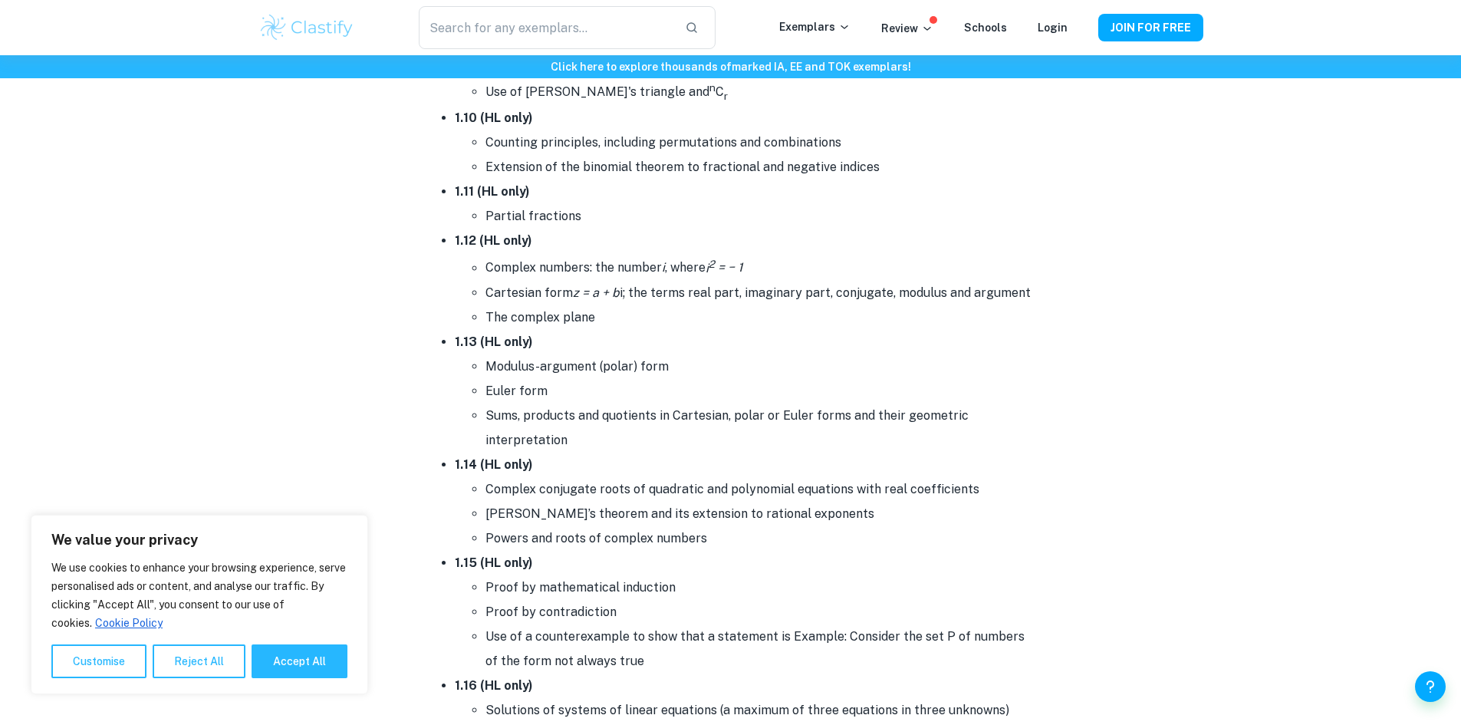
drag, startPoint x: 722, startPoint y: 306, endPoint x: 733, endPoint y: 374, distance: 69.2
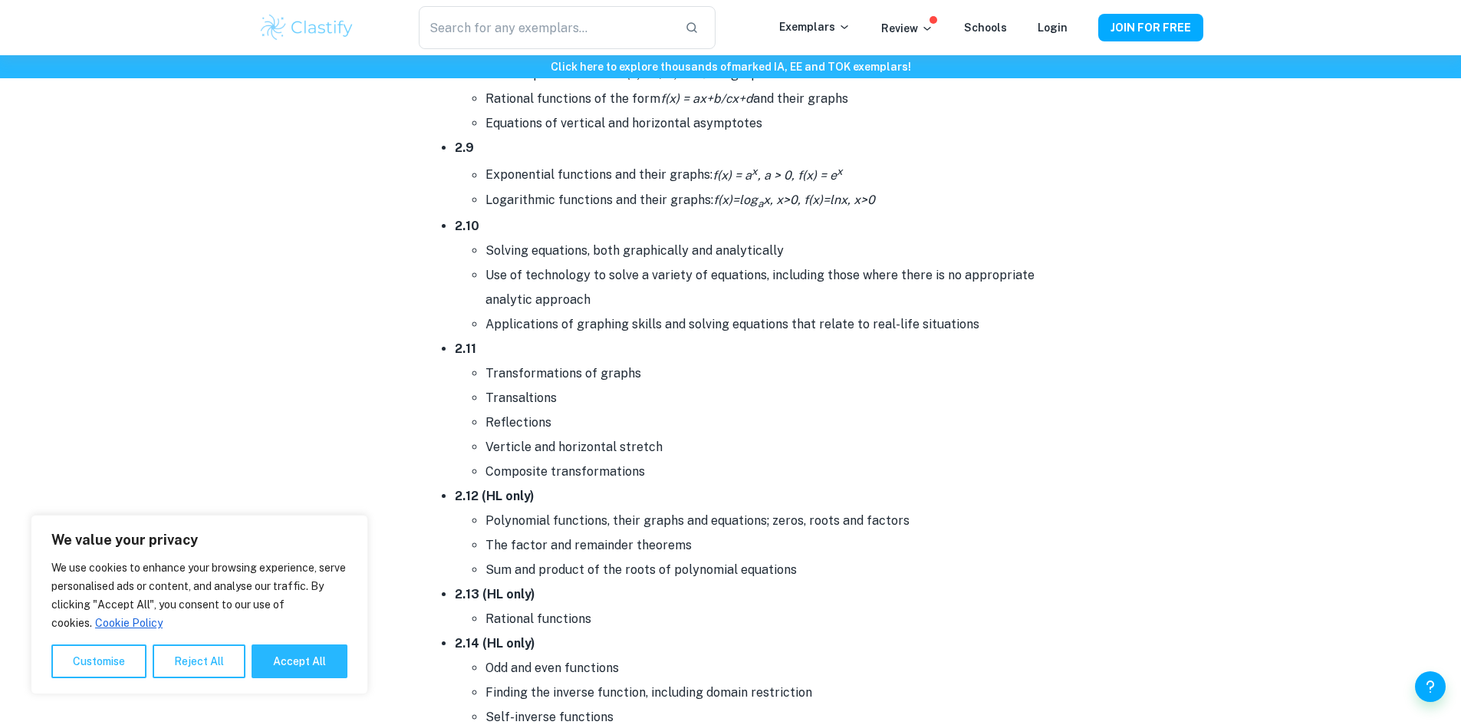
scroll to position [3756, 0]
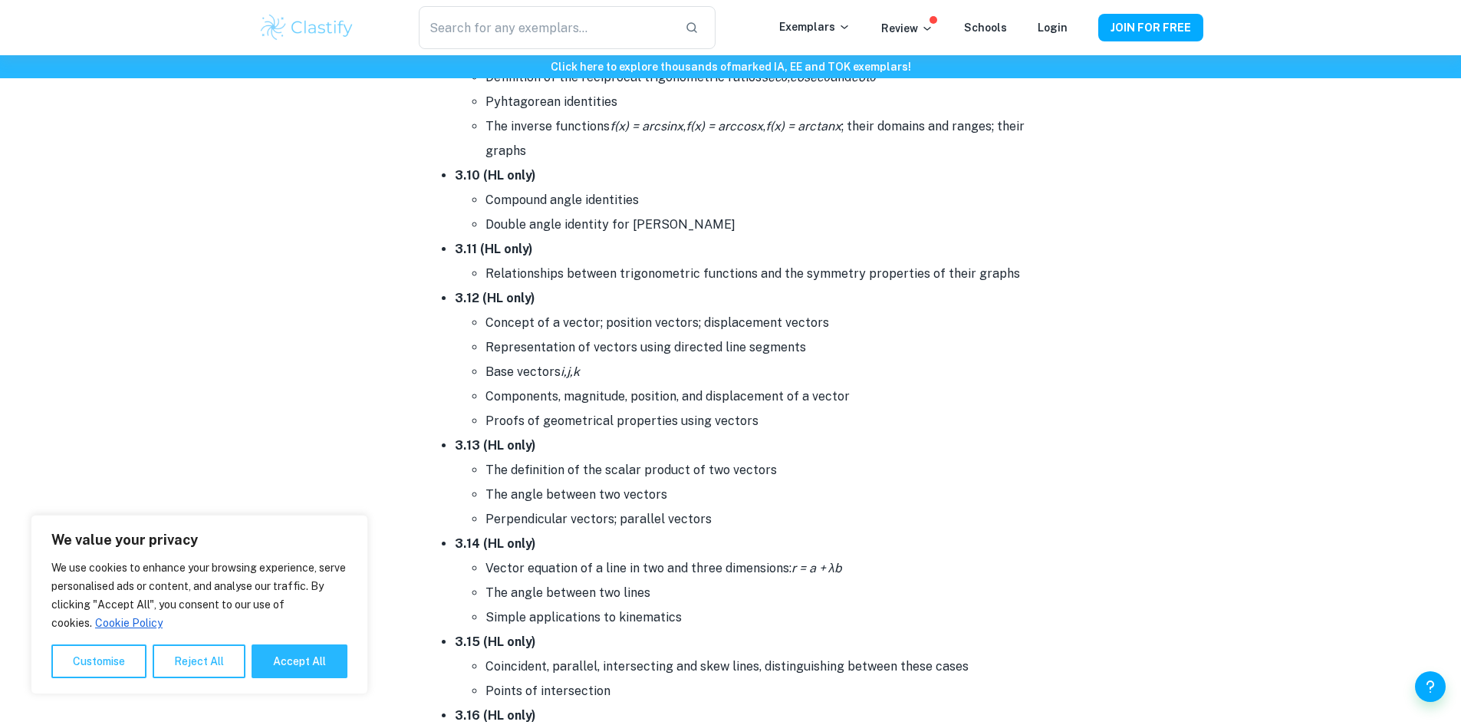
drag, startPoint x: 733, startPoint y: 255, endPoint x: 718, endPoint y: 344, distance: 90.2
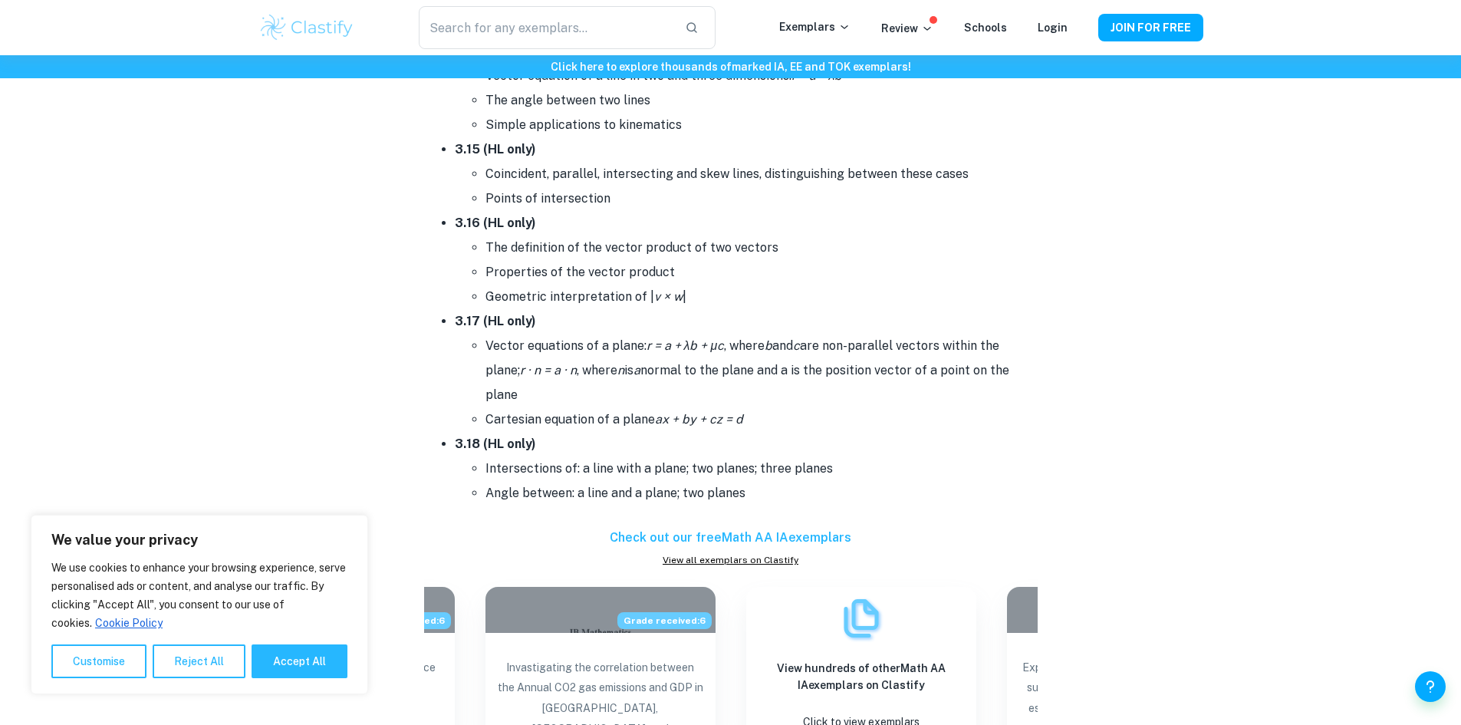
drag, startPoint x: 693, startPoint y: 288, endPoint x: 712, endPoint y: 391, distance: 104.6
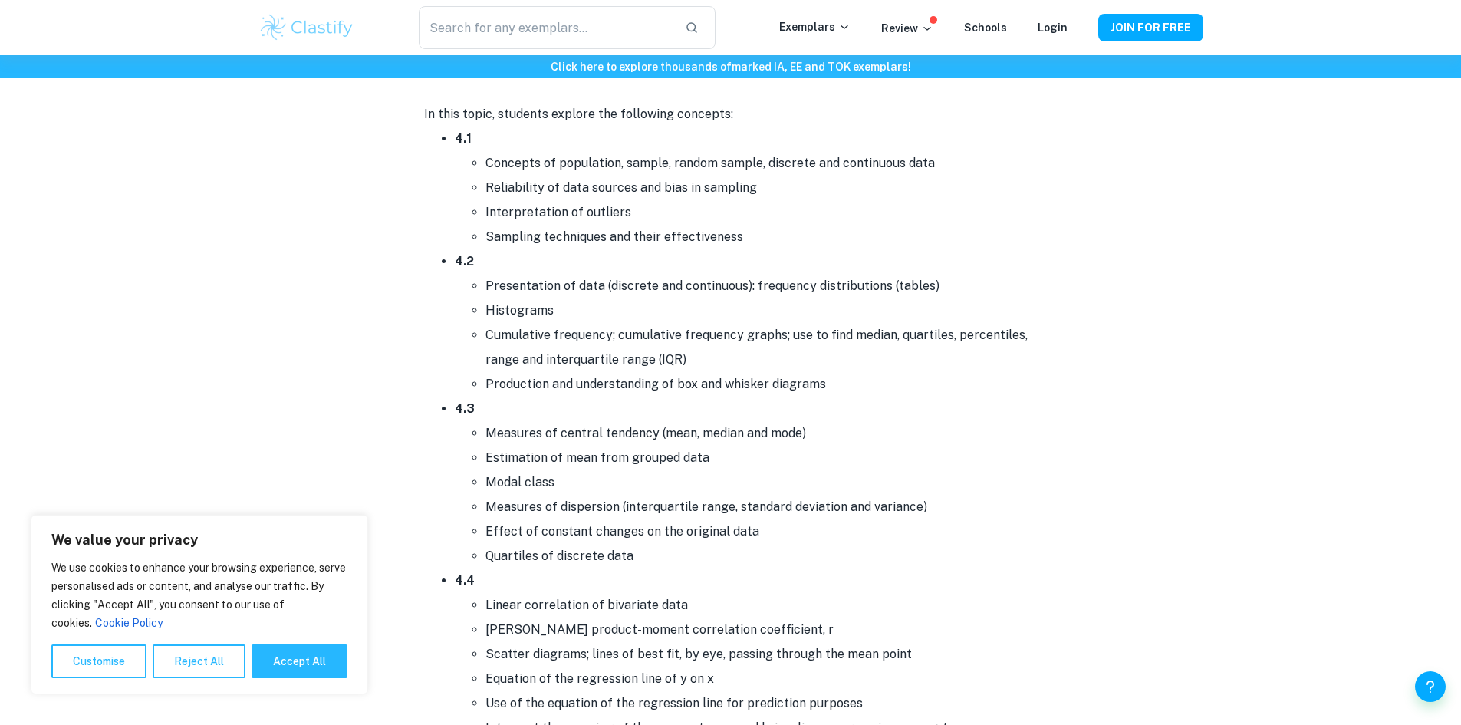
drag, startPoint x: 1057, startPoint y: 426, endPoint x: 1073, endPoint y: 463, distance: 39.5
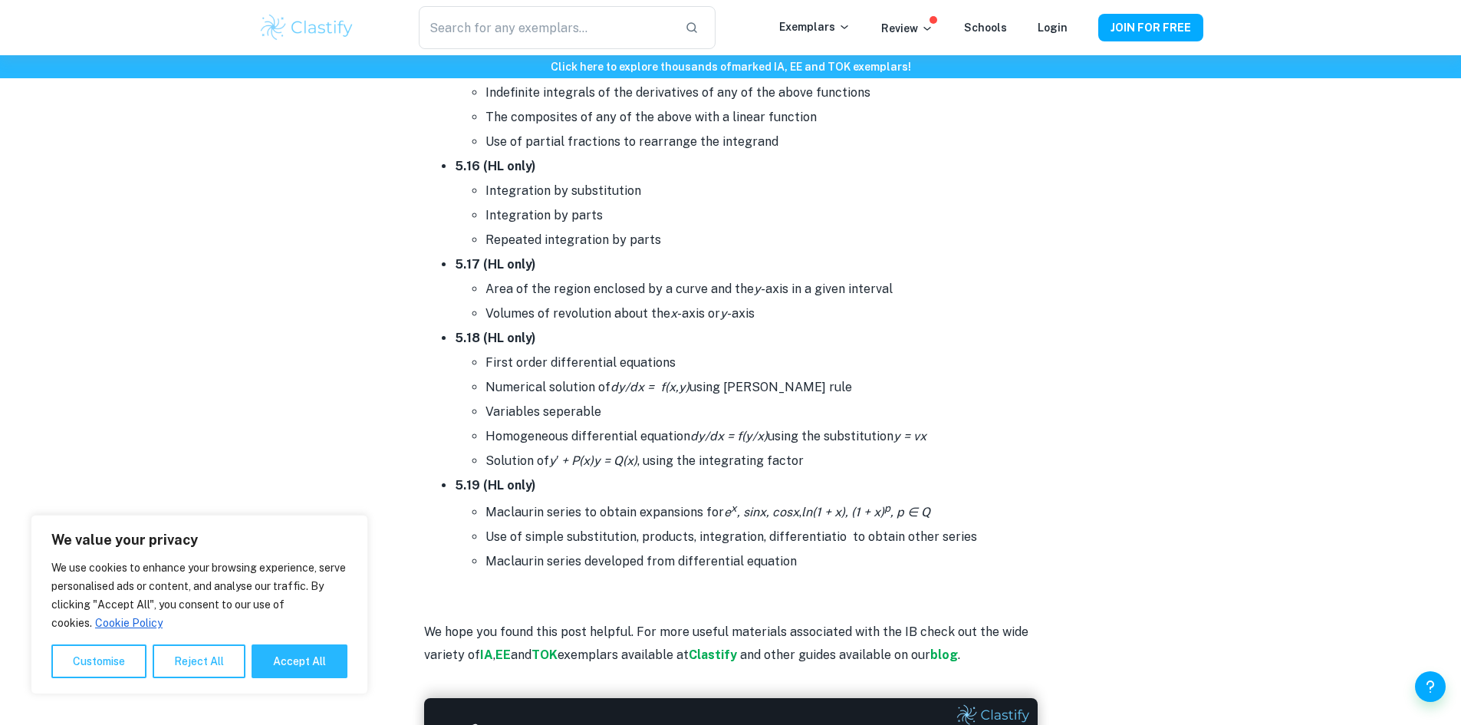
scroll to position [9591, 0]
